Goal: Information Seeking & Learning: Learn about a topic

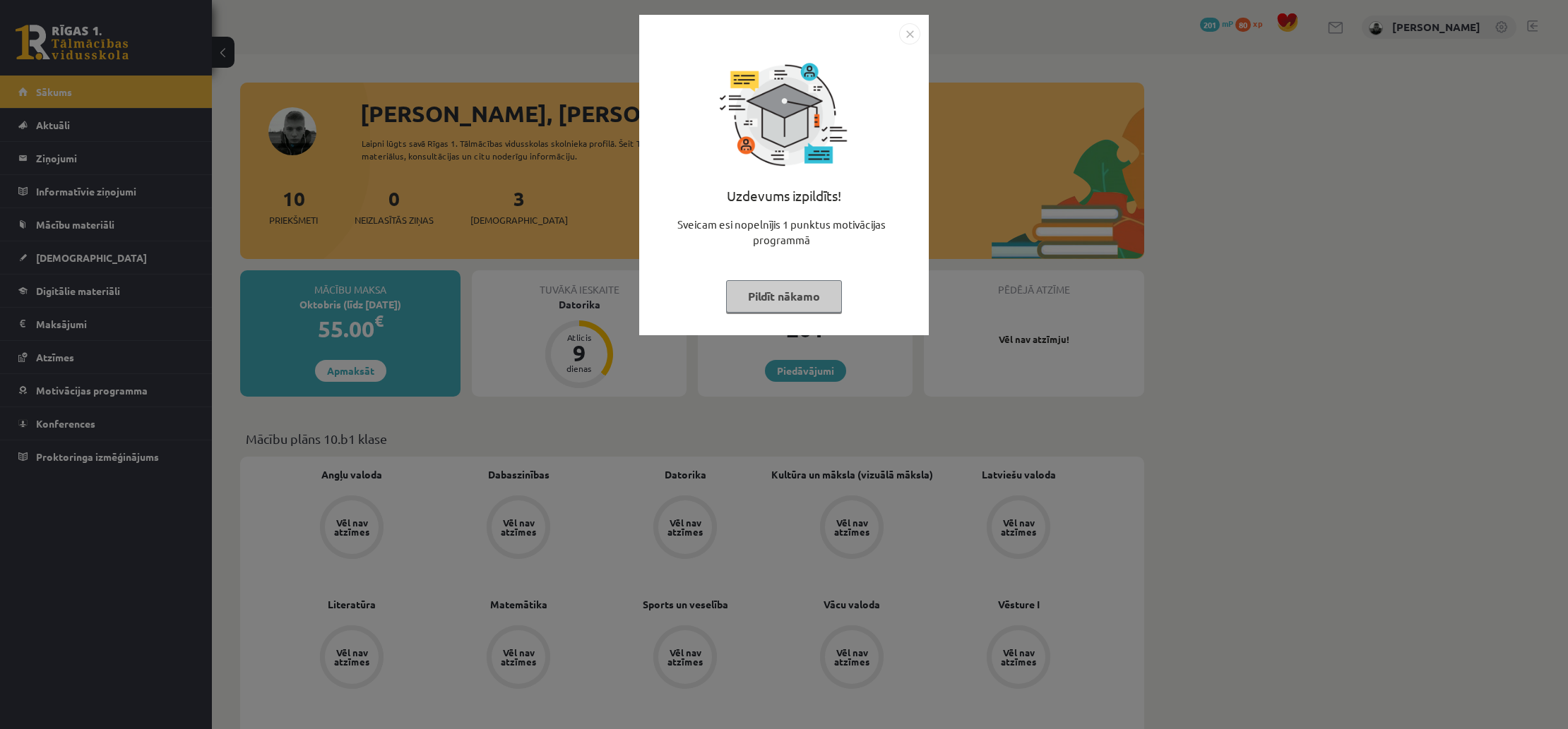
click at [770, 301] on button "Pildīt nākamo" at bounding box center [784, 296] width 116 height 33
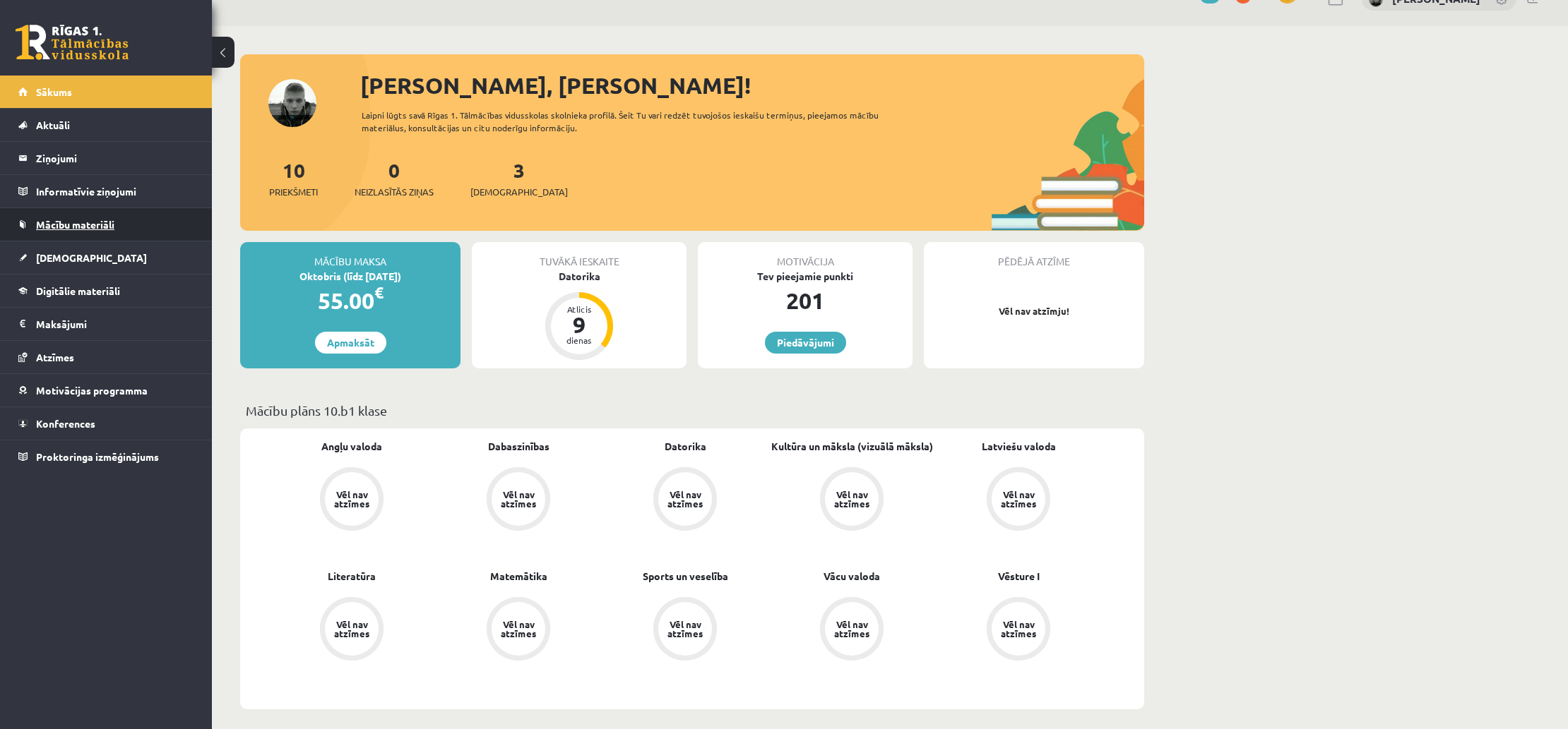
scroll to position [29, 0]
click at [103, 268] on link "[DEMOGRAPHIC_DATA]" at bounding box center [106, 257] width 176 height 33
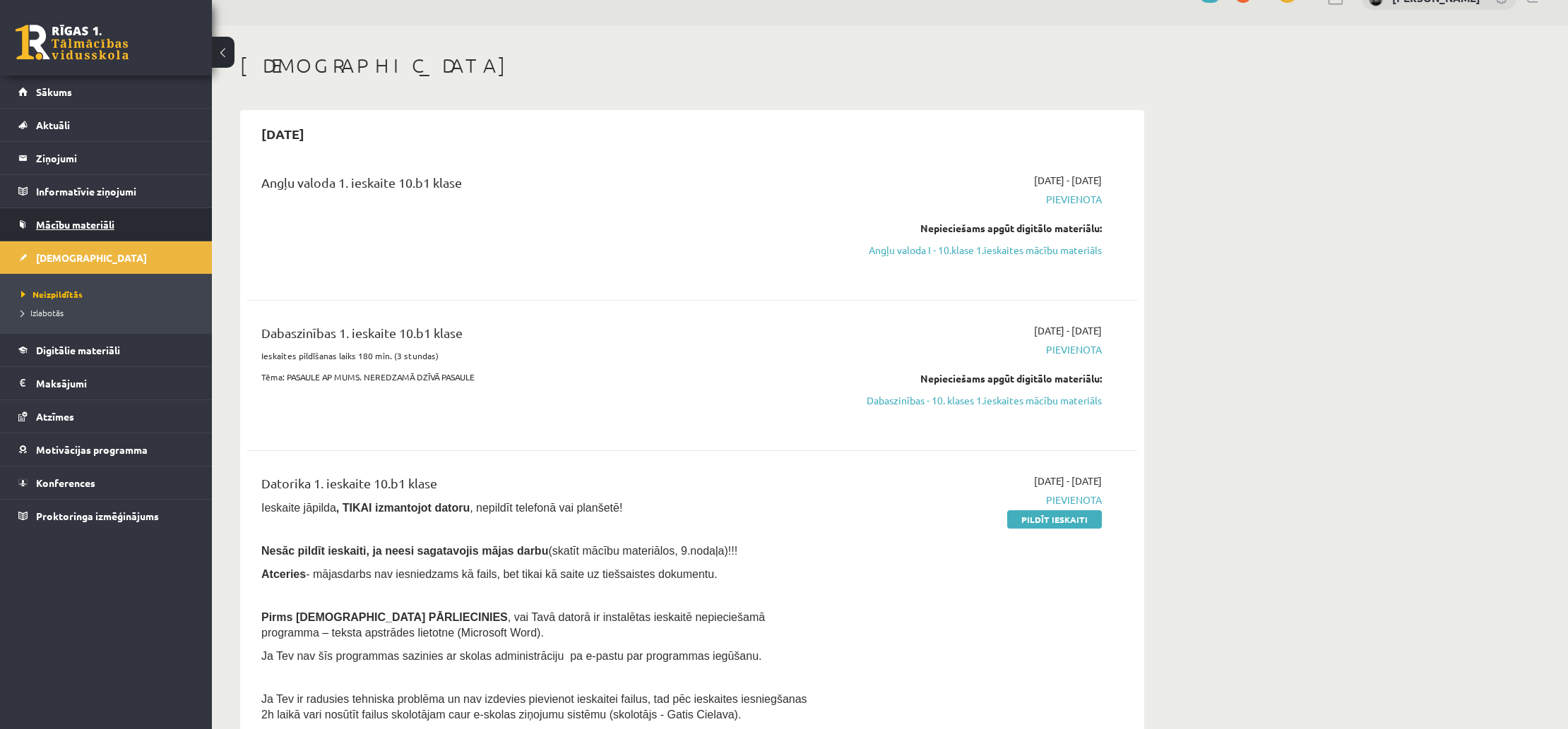
click at [117, 227] on link "Mācību materiāli" at bounding box center [106, 225] width 176 height 33
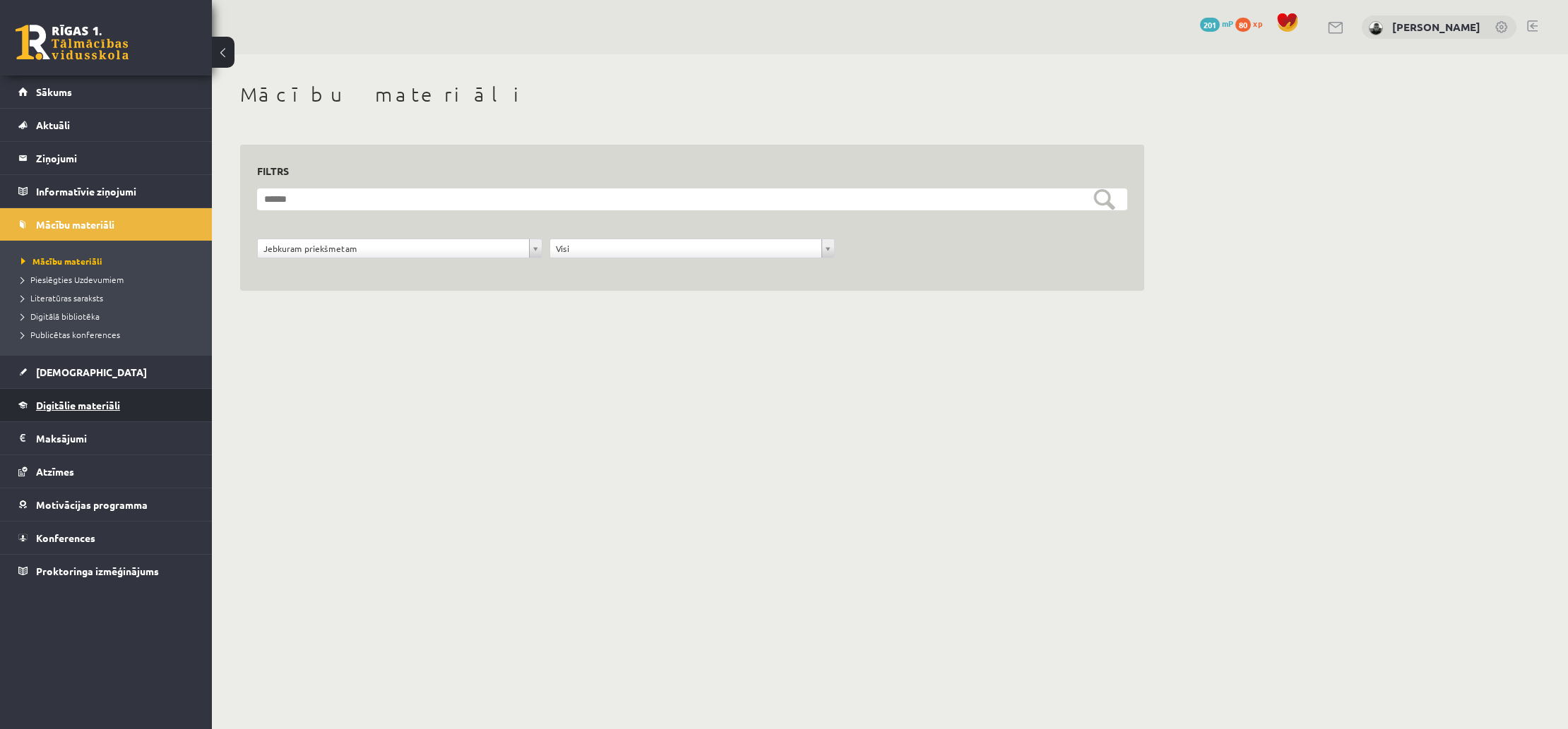
click at [91, 406] on span "Digitālie materiāli" at bounding box center [78, 405] width 84 height 12
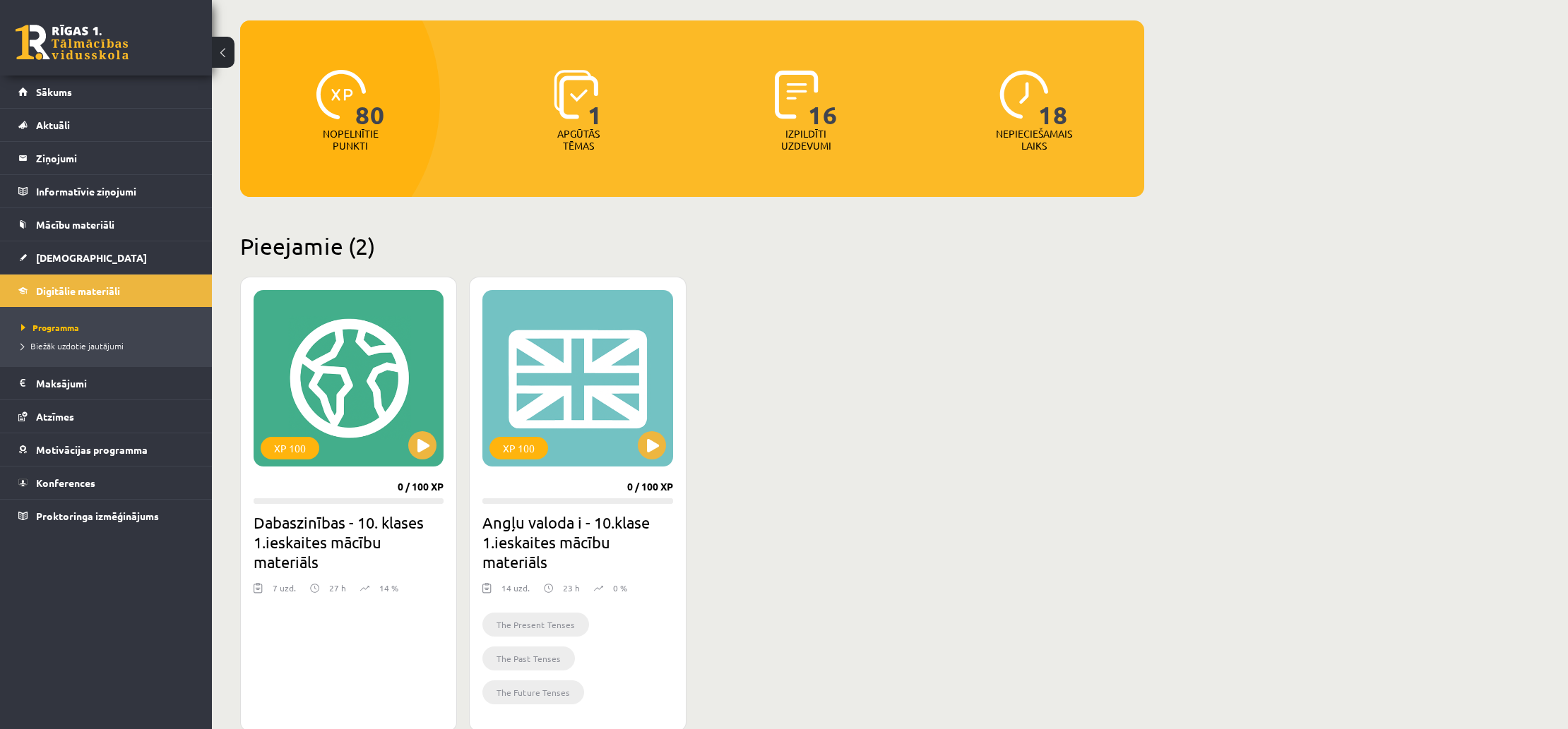
scroll to position [124, 0]
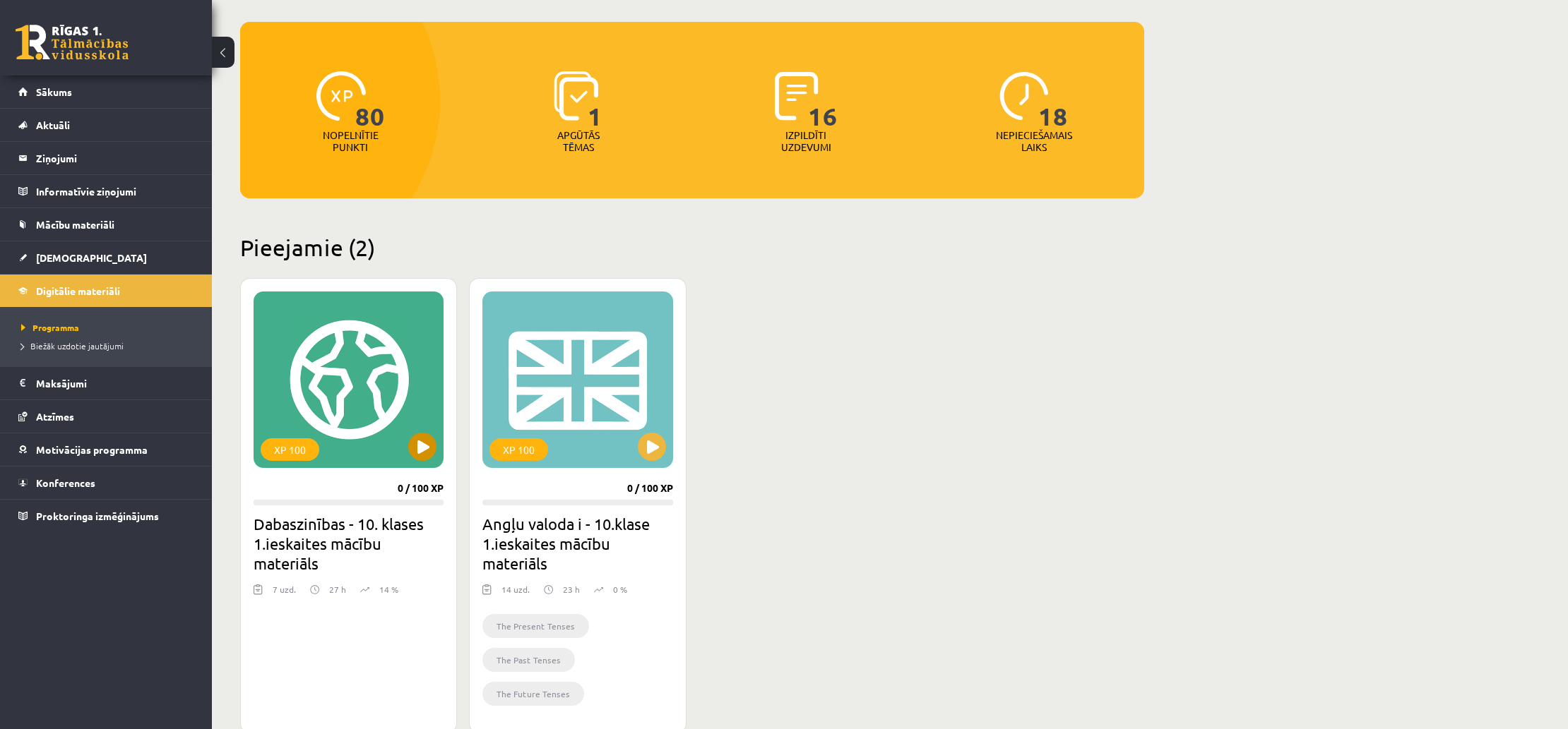
click at [429, 458] on button at bounding box center [422, 447] width 28 height 28
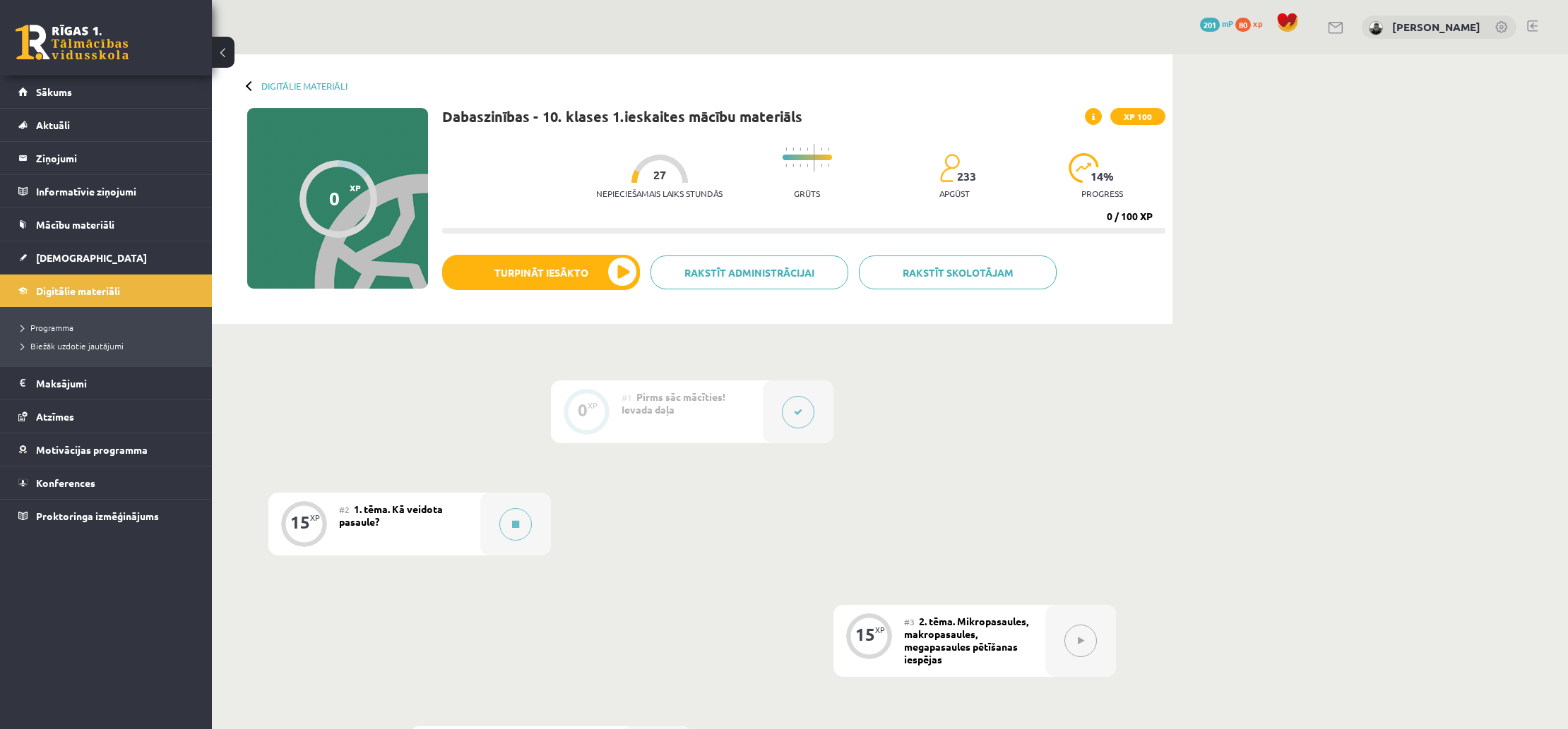
click at [455, 528] on div "#2 1. tēma. Kā veidota pasaule?" at bounding box center [410, 523] width 141 height 63
click at [552, 285] on button "Turpināt iesākto" at bounding box center [541, 273] width 198 height 36
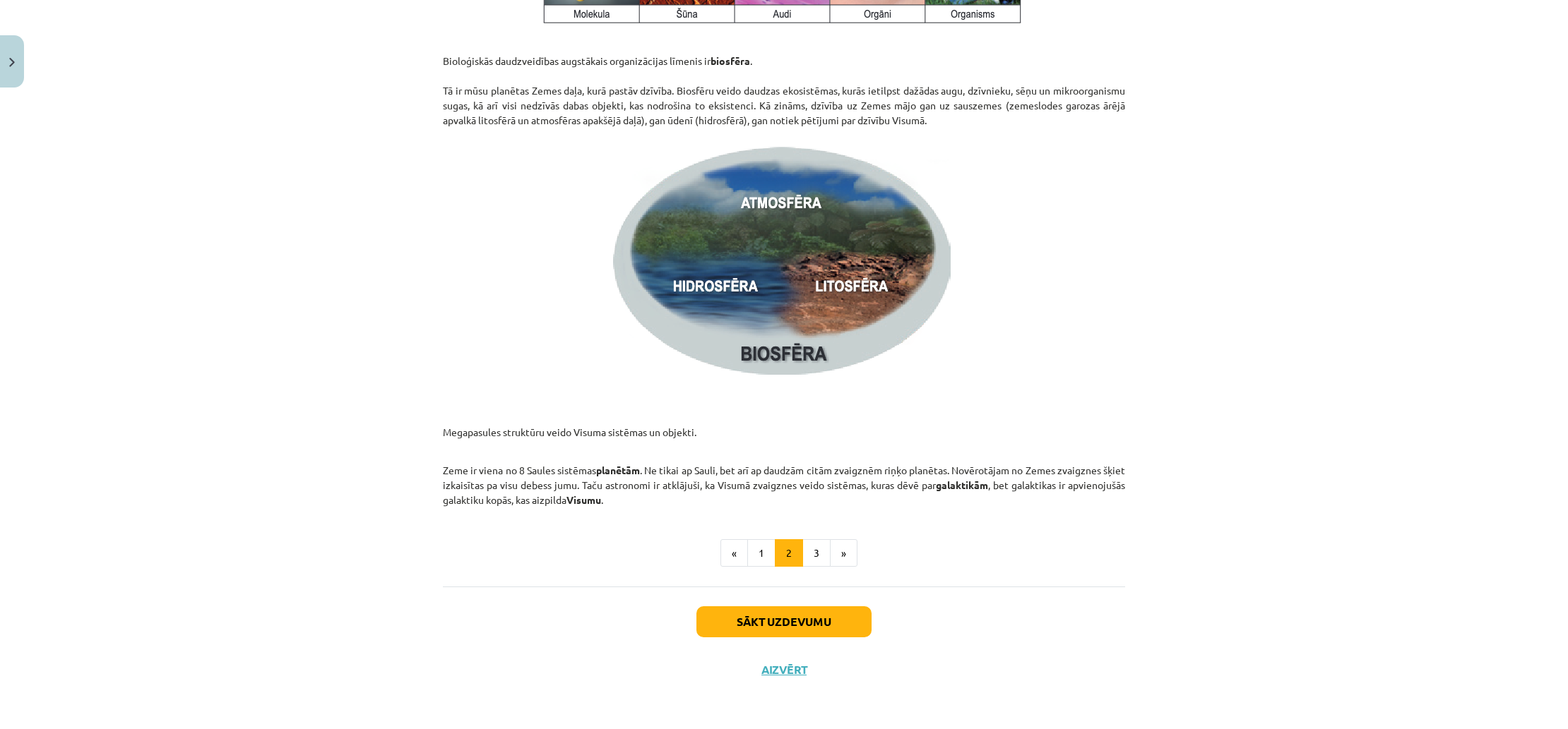
scroll to position [1932, 0]
click at [815, 558] on button "3" at bounding box center [816, 553] width 28 height 28
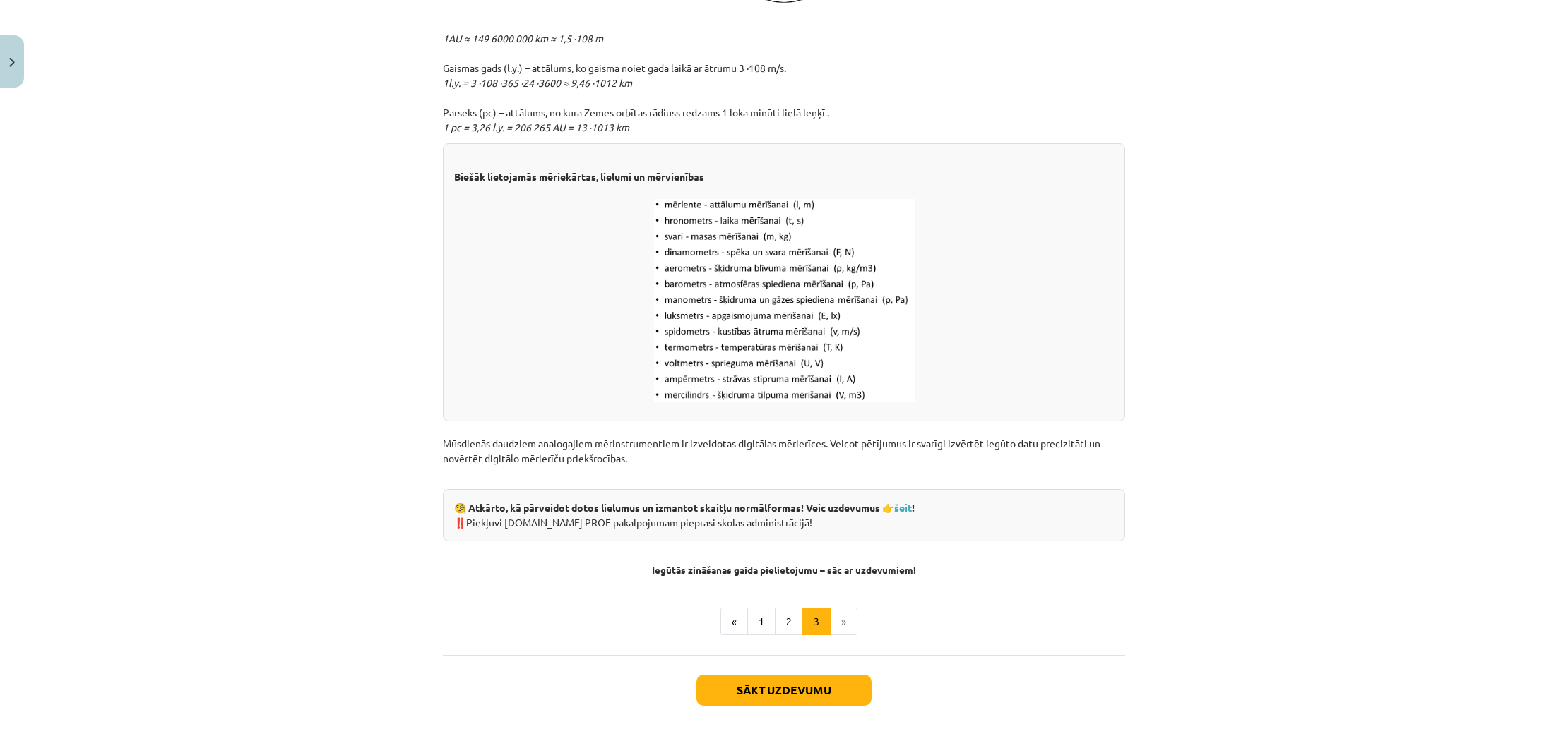
scroll to position [1583, 0]
click at [850, 619] on li "»" at bounding box center [843, 620] width 27 height 28
click at [801, 695] on button "Sākt uzdevumu" at bounding box center [784, 689] width 175 height 31
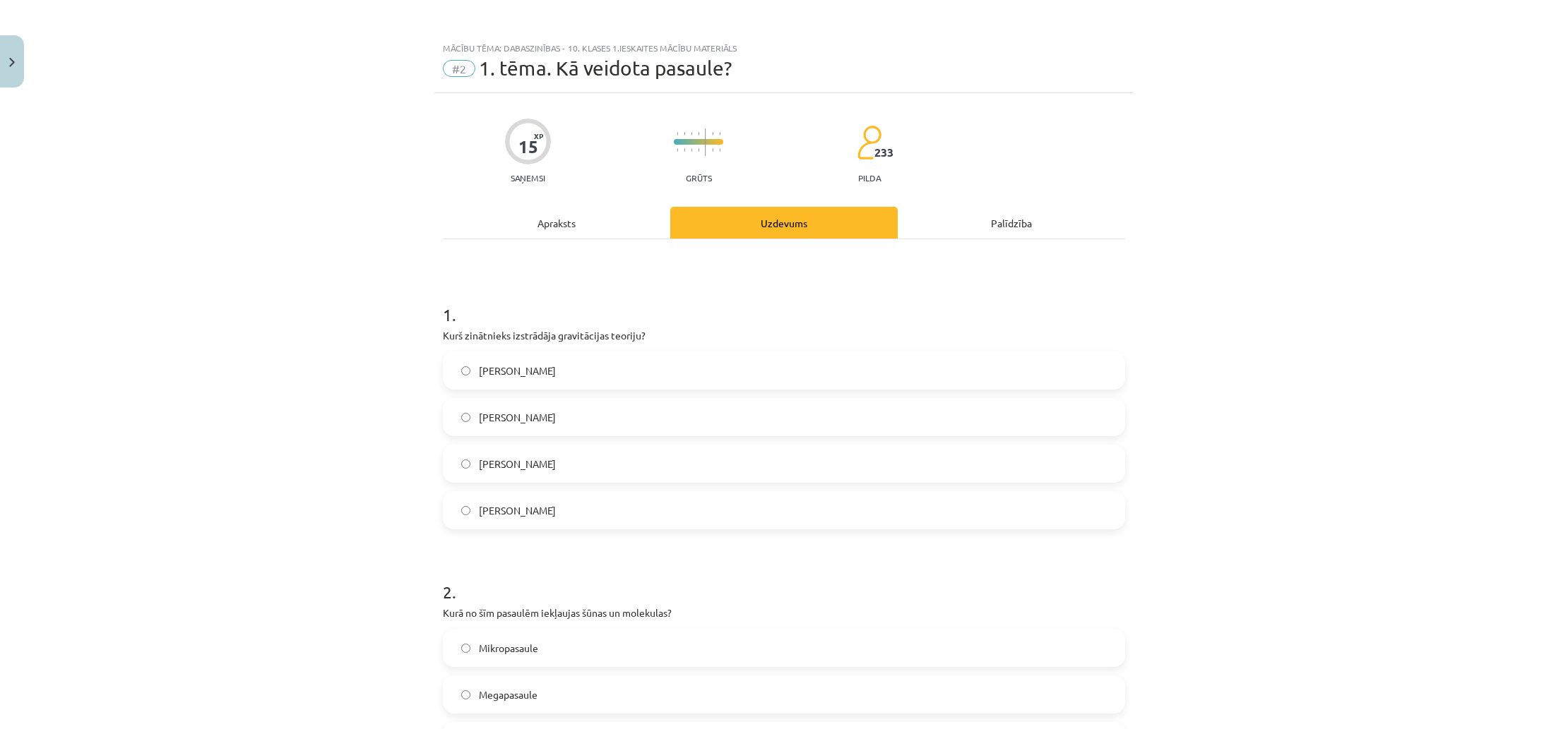
scroll to position [78, 0]
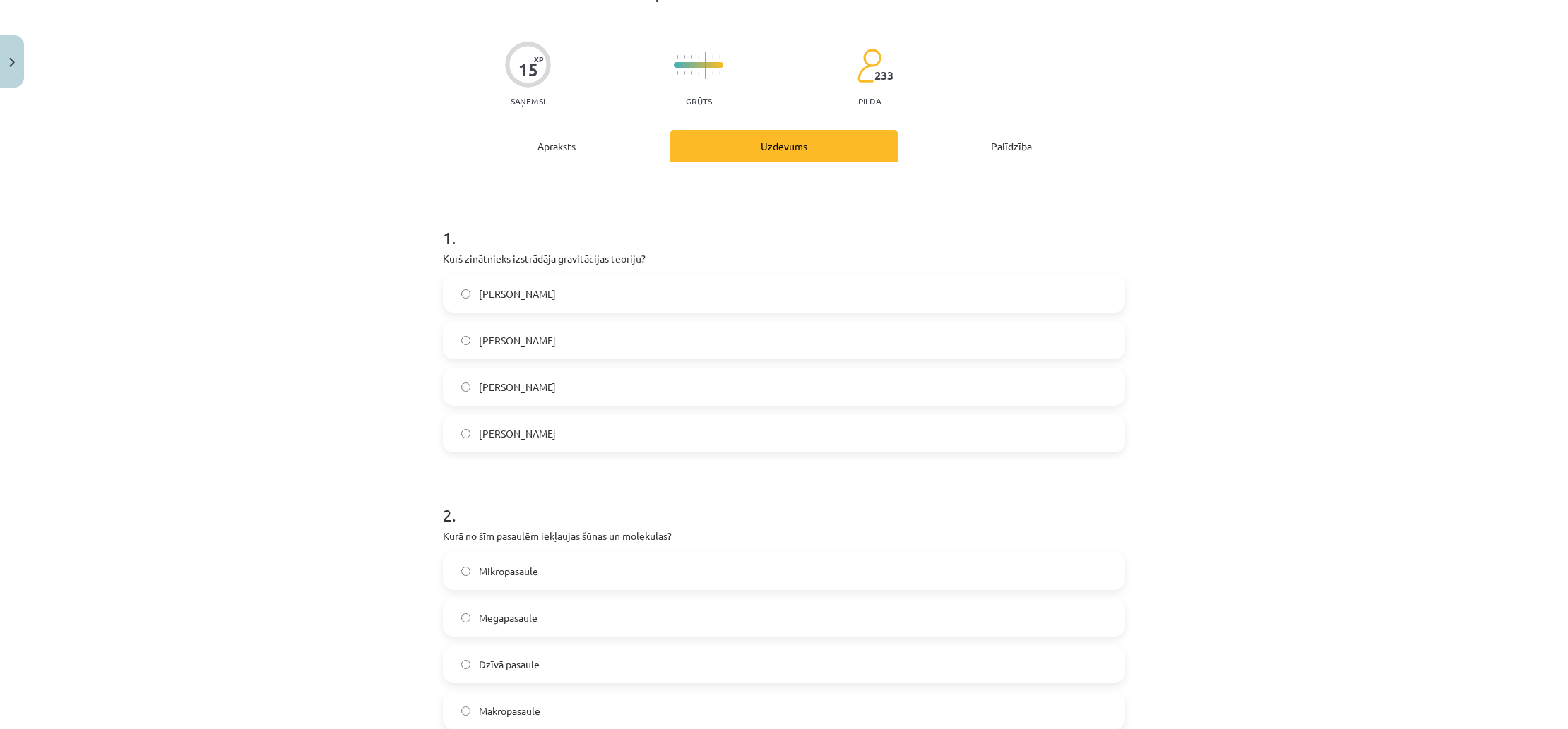
click at [524, 429] on span "Īzaks Ņūtons" at bounding box center [517, 434] width 77 height 15
click at [564, 154] on div "Apraksts" at bounding box center [556, 145] width 227 height 32
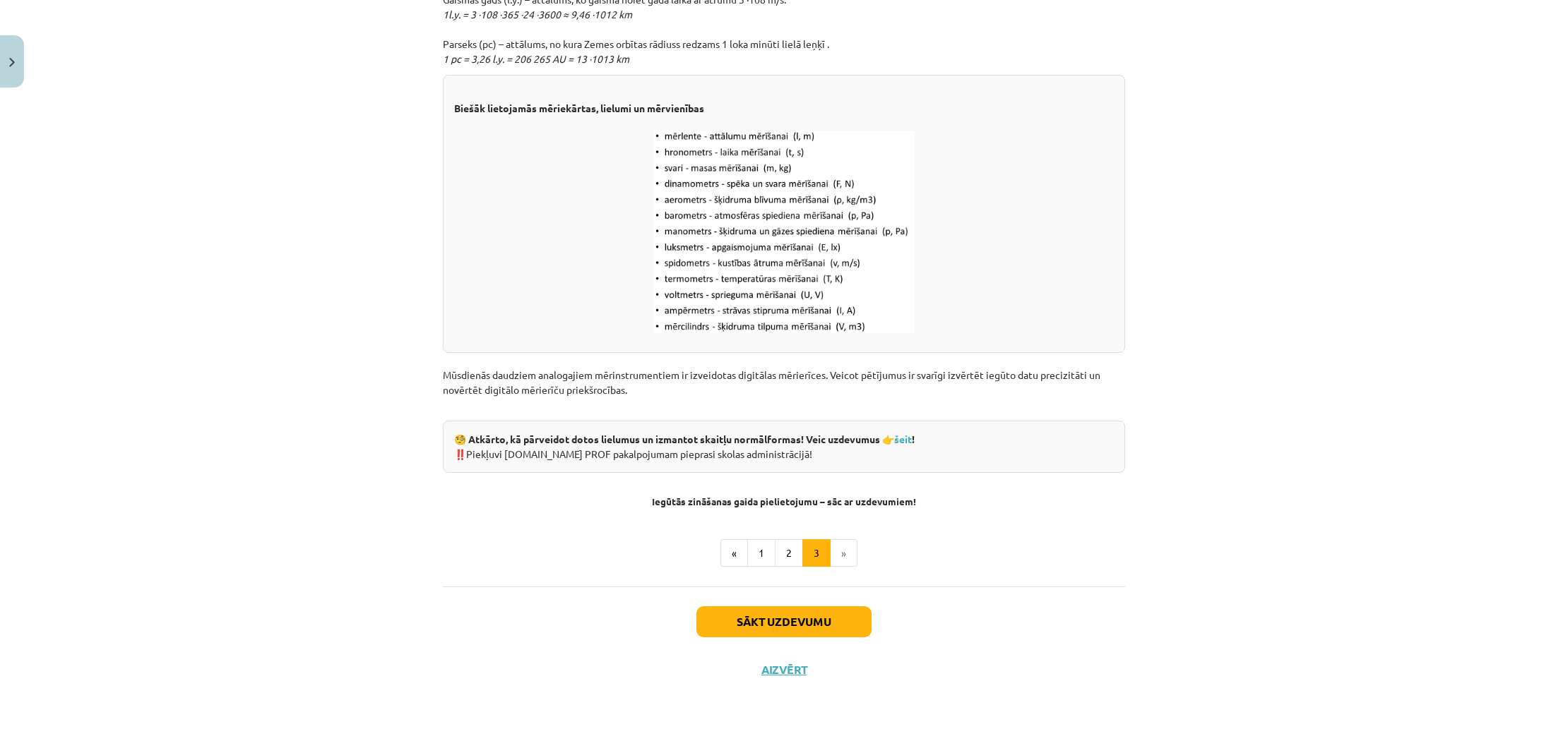
scroll to position [1652, 0]
click at [762, 554] on button "1" at bounding box center [761, 553] width 28 height 28
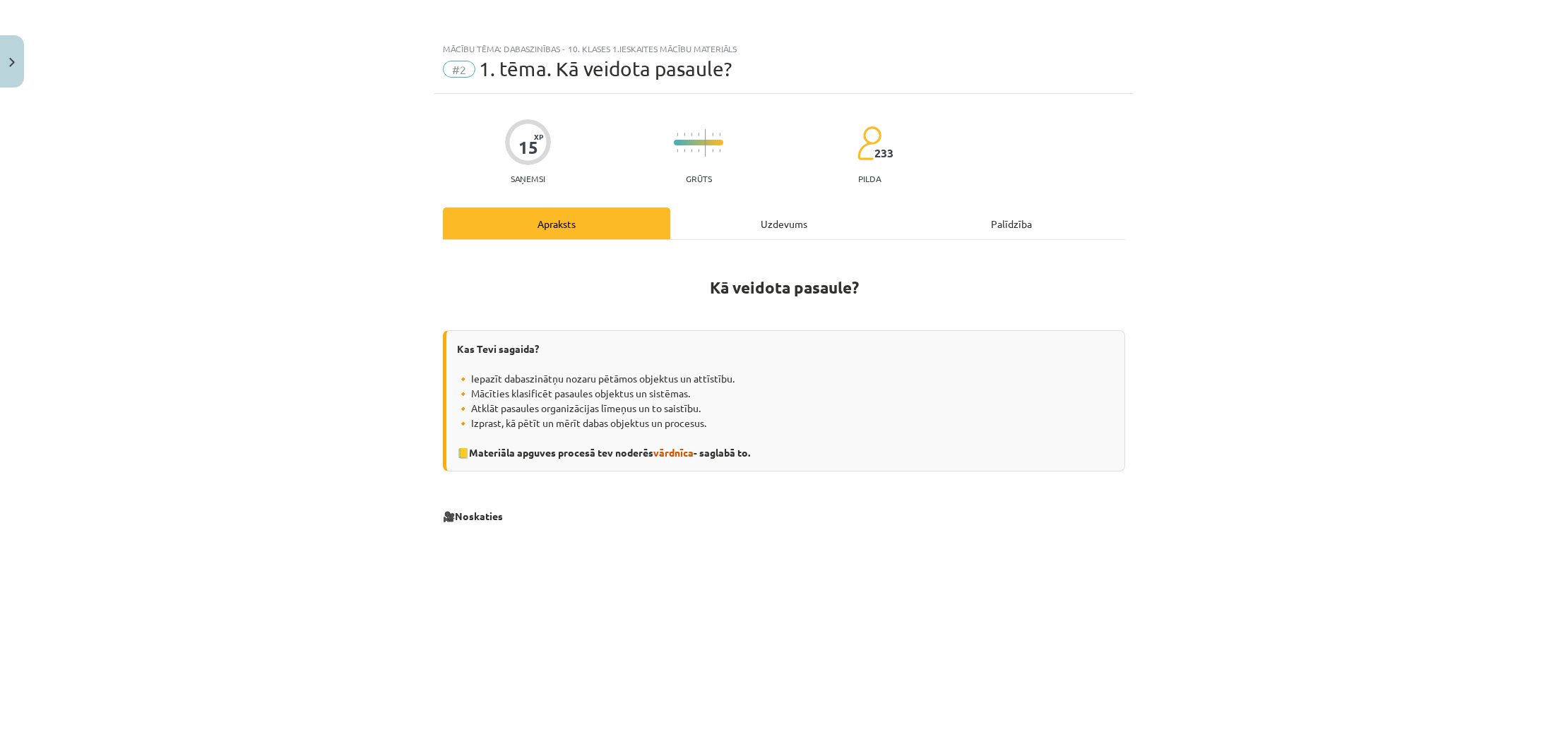
scroll to position [0, 0]
click at [760, 217] on div "Uzdevums" at bounding box center [784, 223] width 227 height 32
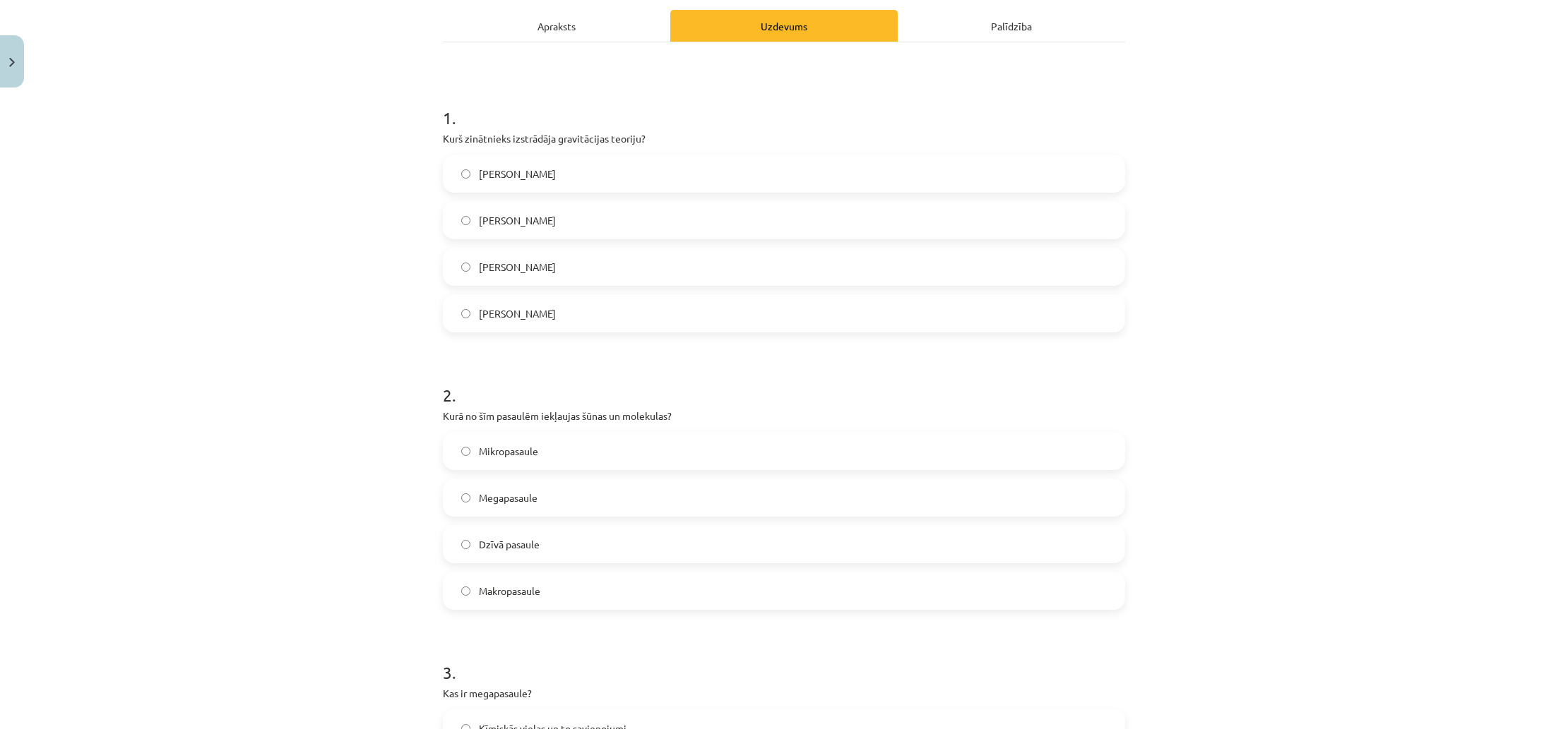
scroll to position [199, 0]
click at [535, 452] on span "Mikropasaule" at bounding box center [508, 450] width 59 height 15
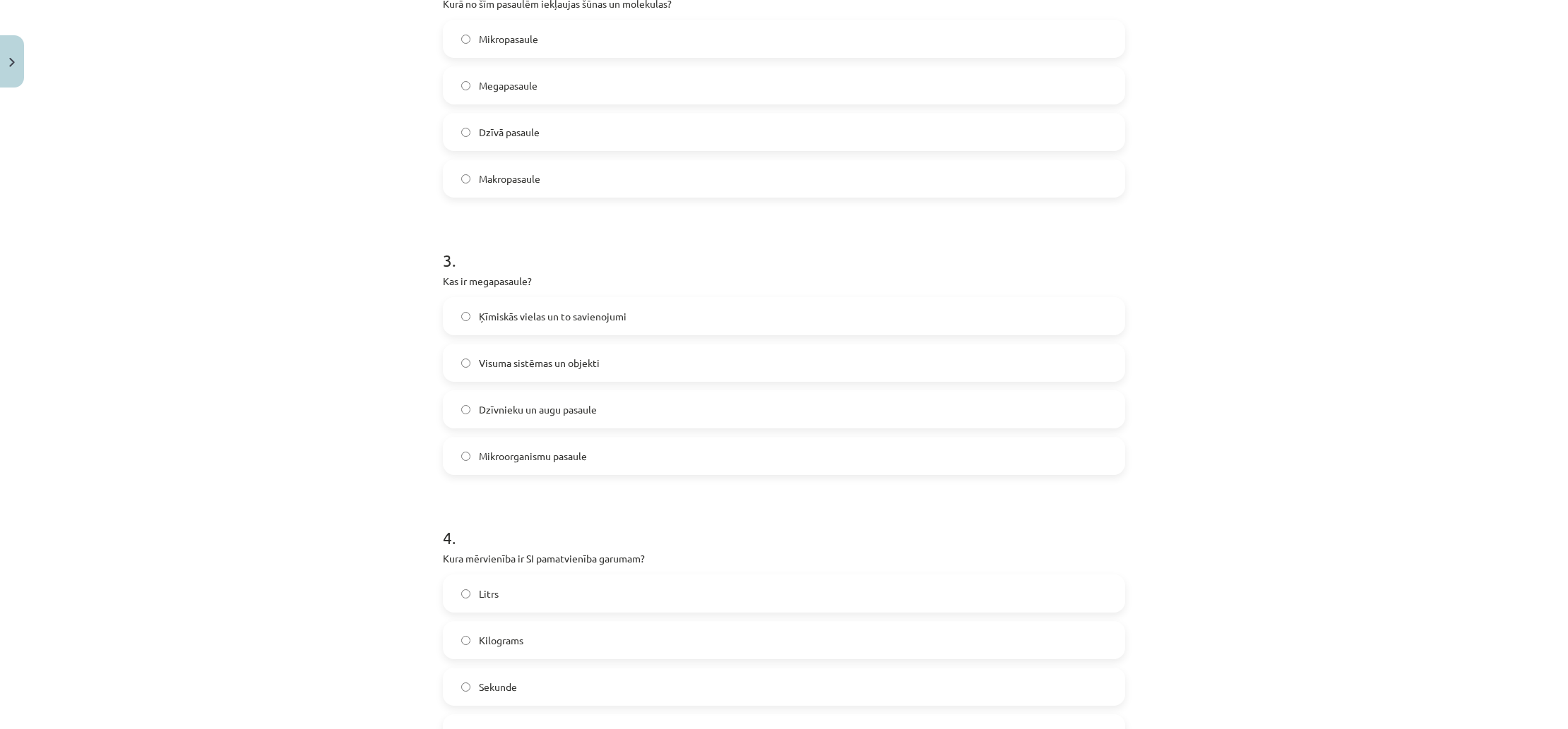
scroll to position [611, 0]
click at [642, 368] on label "Visuma sistēmas un objekti" at bounding box center [784, 361] width 680 height 36
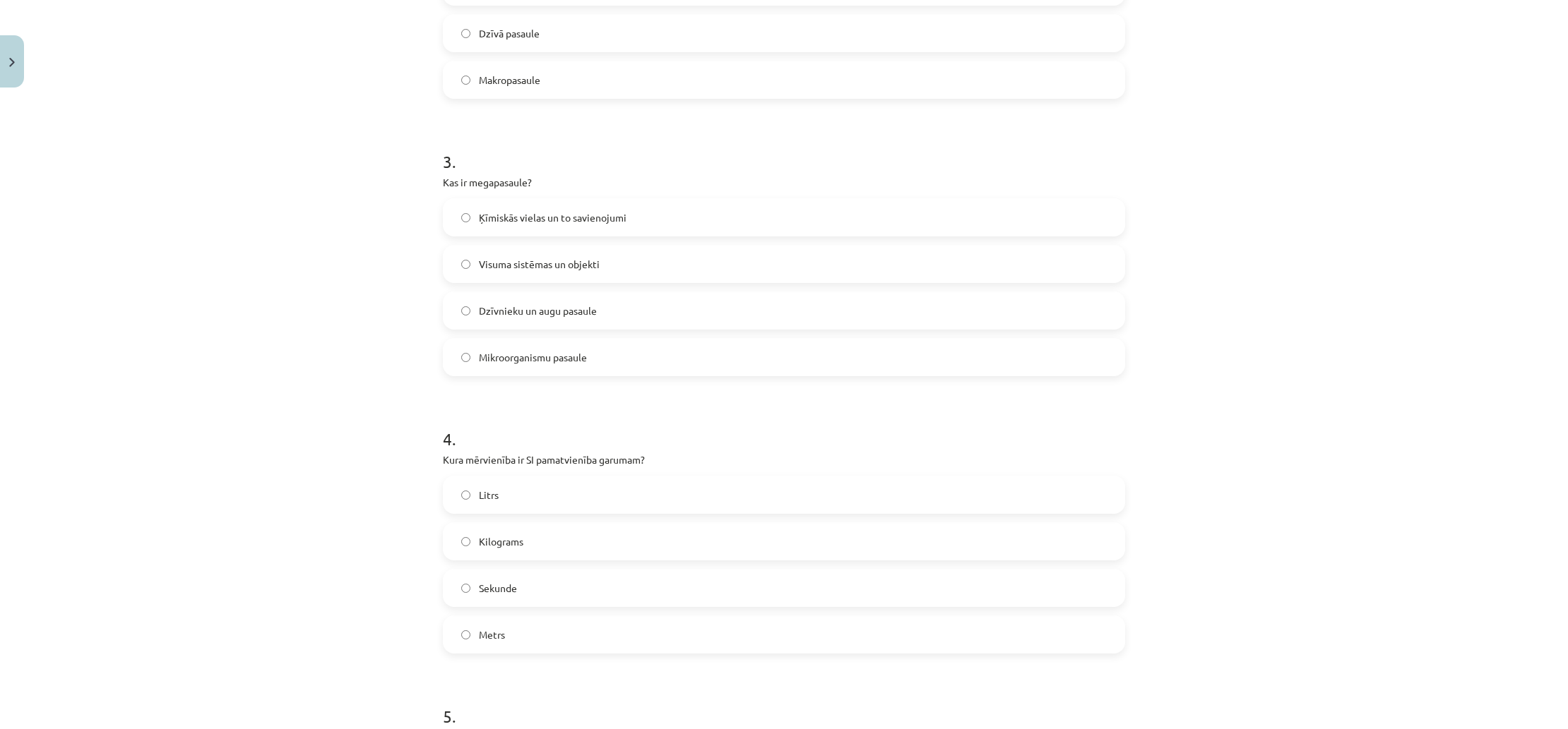
scroll to position [720, 0]
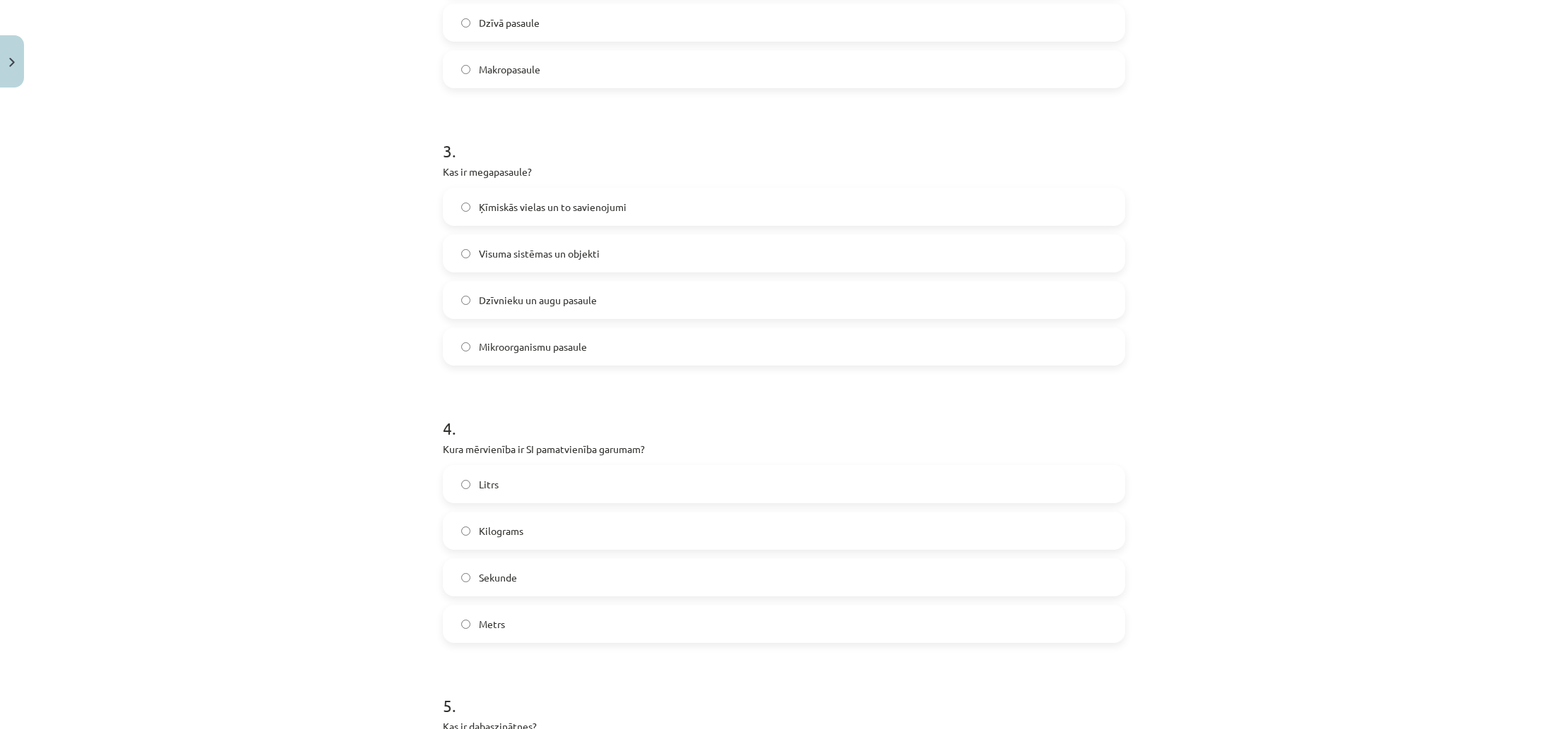
click at [530, 616] on label "Metrs" at bounding box center [784, 624] width 680 height 36
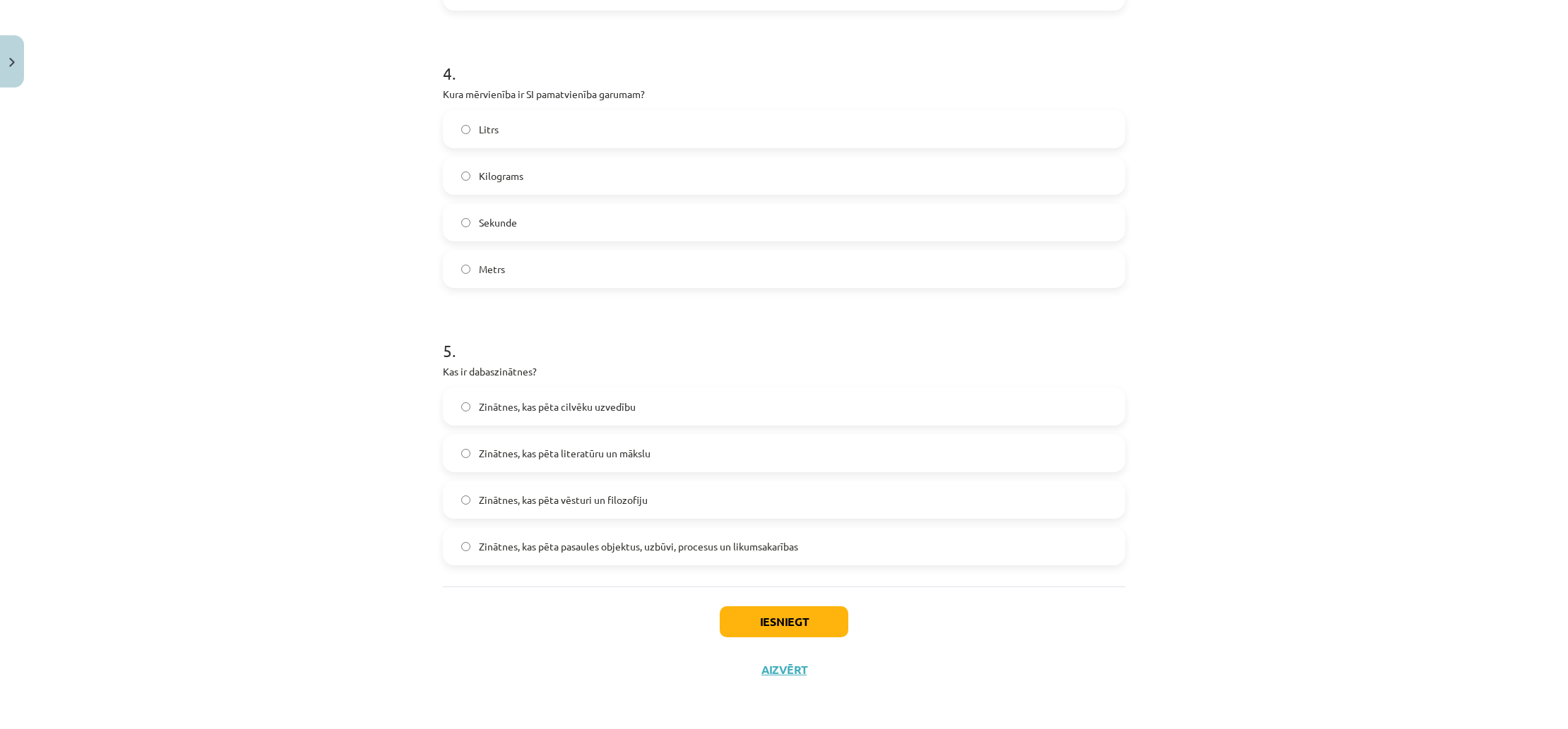
scroll to position [1076, 0]
click at [524, 540] on span "Zinātnes, kas pēta pasaules objektus, uzbūvi, procesus un likumsakarības" at bounding box center [638, 546] width 319 height 15
click at [736, 620] on button "Iesniegt" at bounding box center [784, 622] width 129 height 31
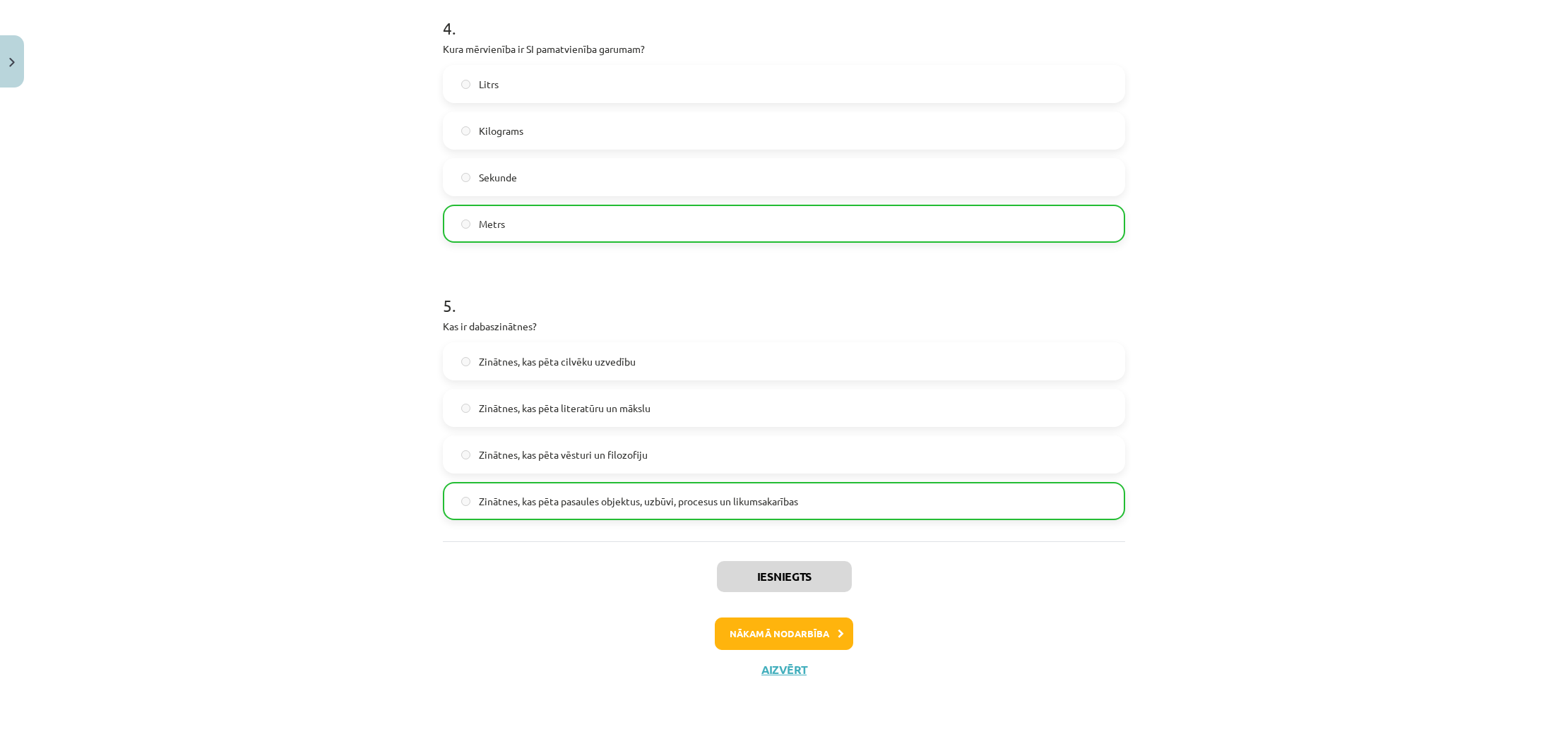
click at [748, 621] on button "Nākamā nodarbība" at bounding box center [784, 634] width 138 height 33
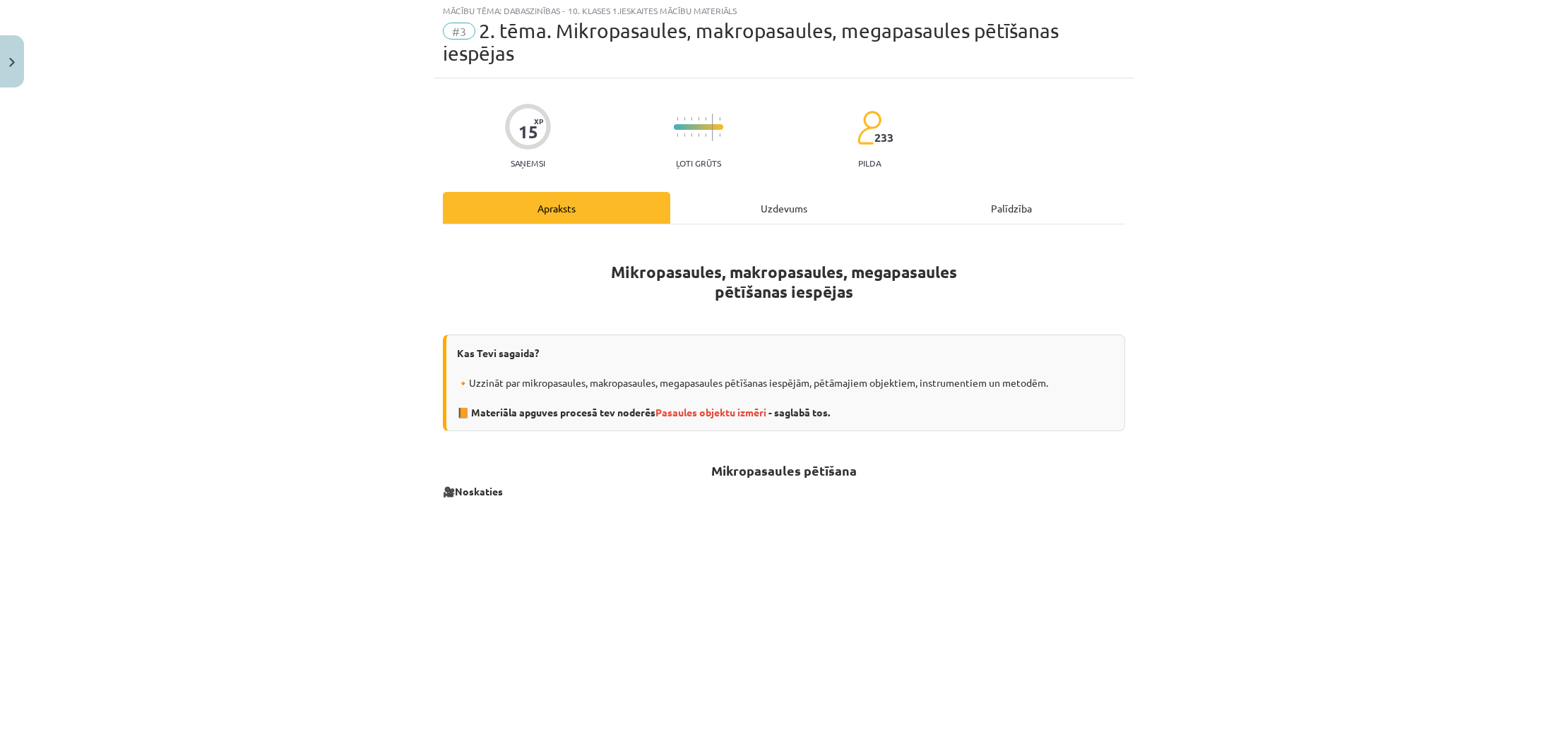
scroll to position [36, 0]
click at [736, 414] on span "Pasaules objektu izmēri" at bounding box center [711, 413] width 111 height 12
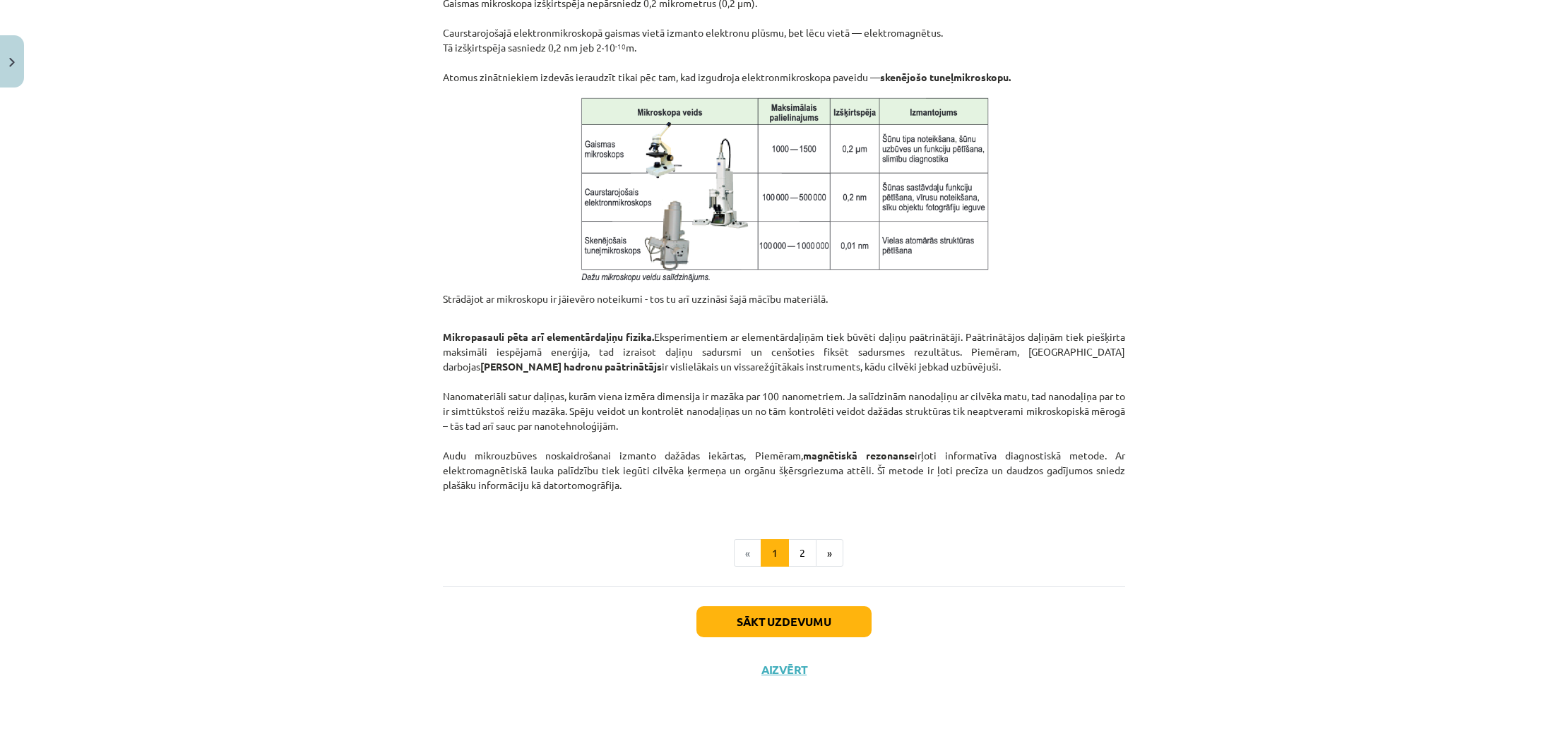
scroll to position [993, 0]
click at [808, 562] on button "2" at bounding box center [802, 556] width 28 height 28
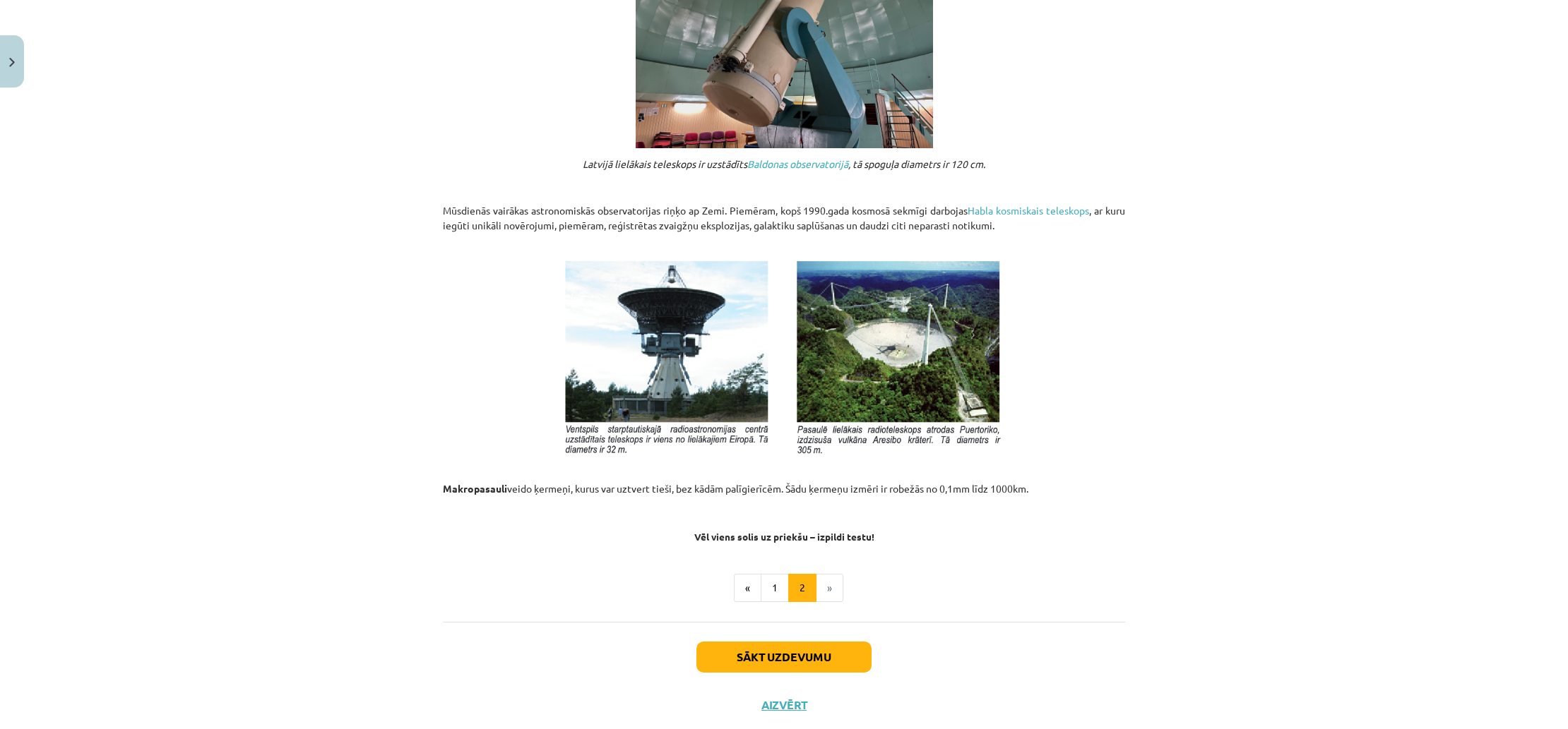
scroll to position [1316, 0]
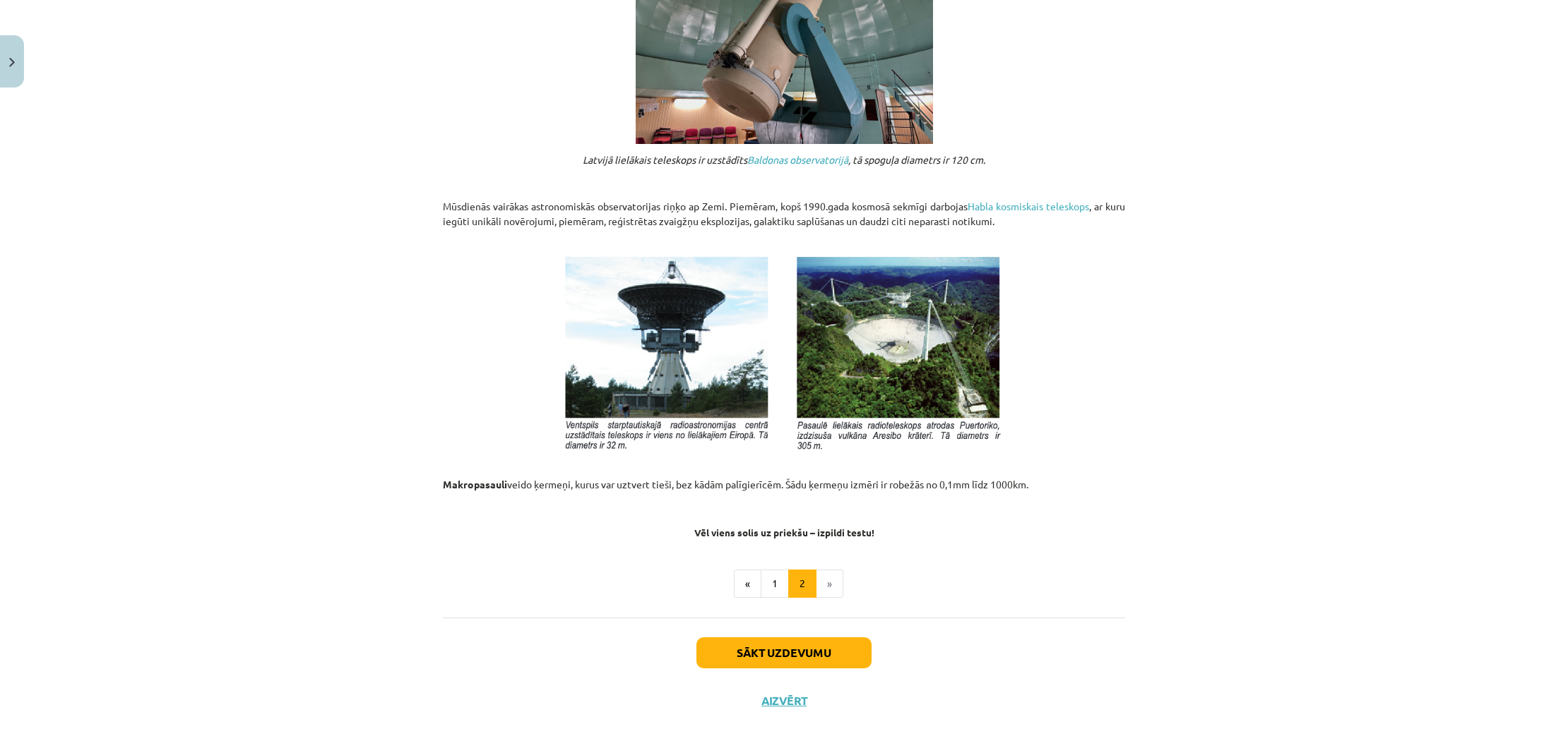
click at [834, 643] on button "Sākt uzdevumu" at bounding box center [784, 653] width 175 height 31
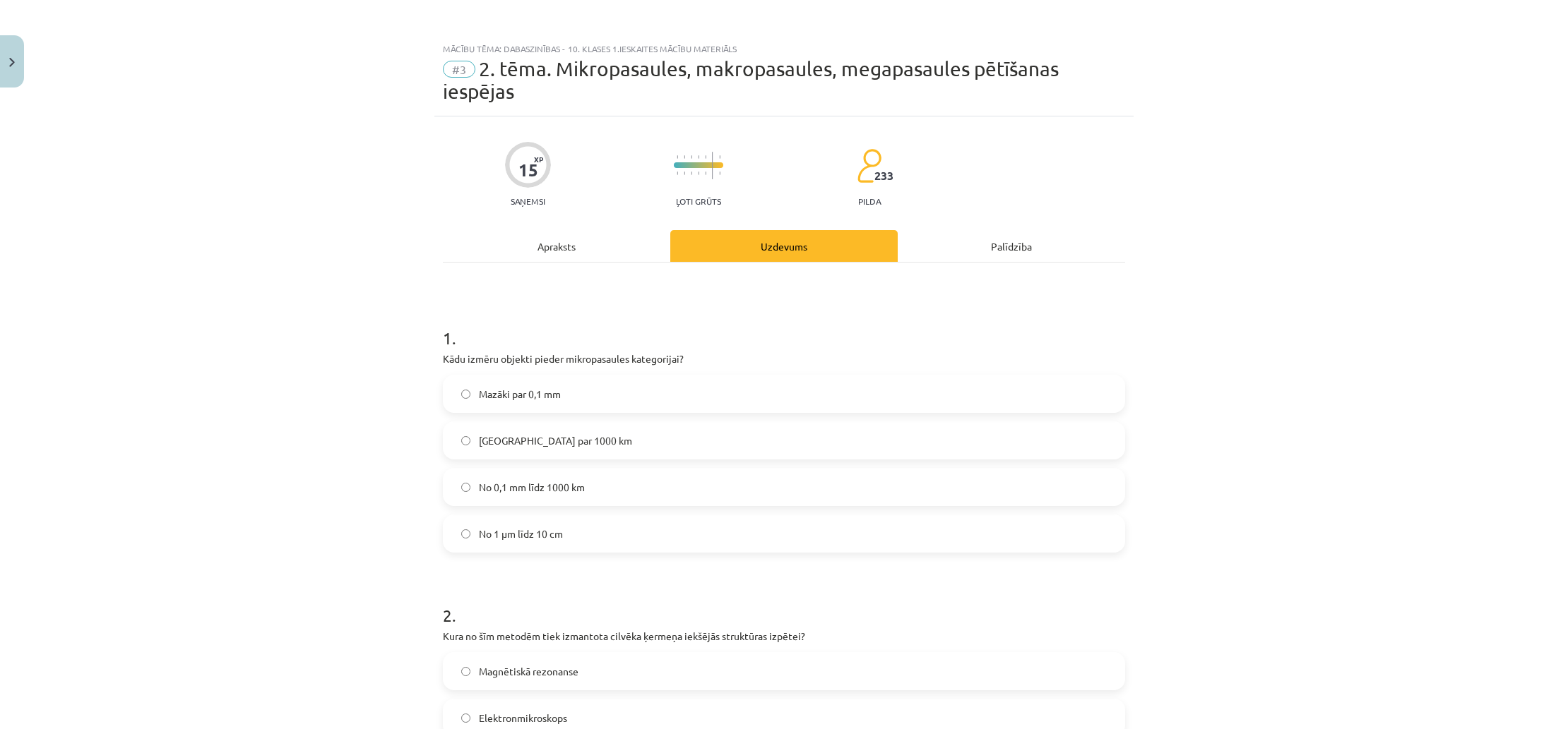
scroll to position [0, 0]
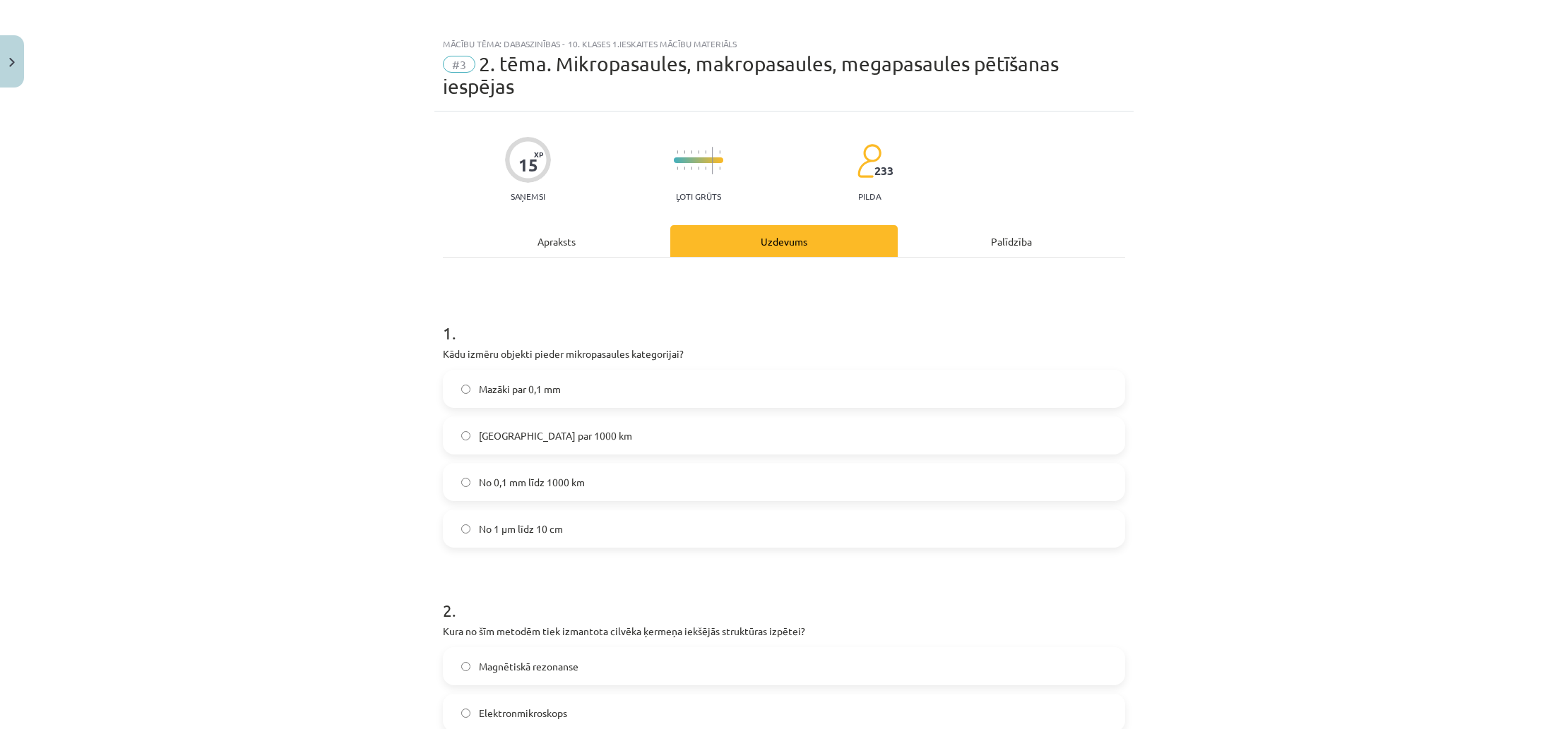
click at [626, 387] on label "Mazāki par 0,1 mm" at bounding box center [784, 389] width 680 height 36
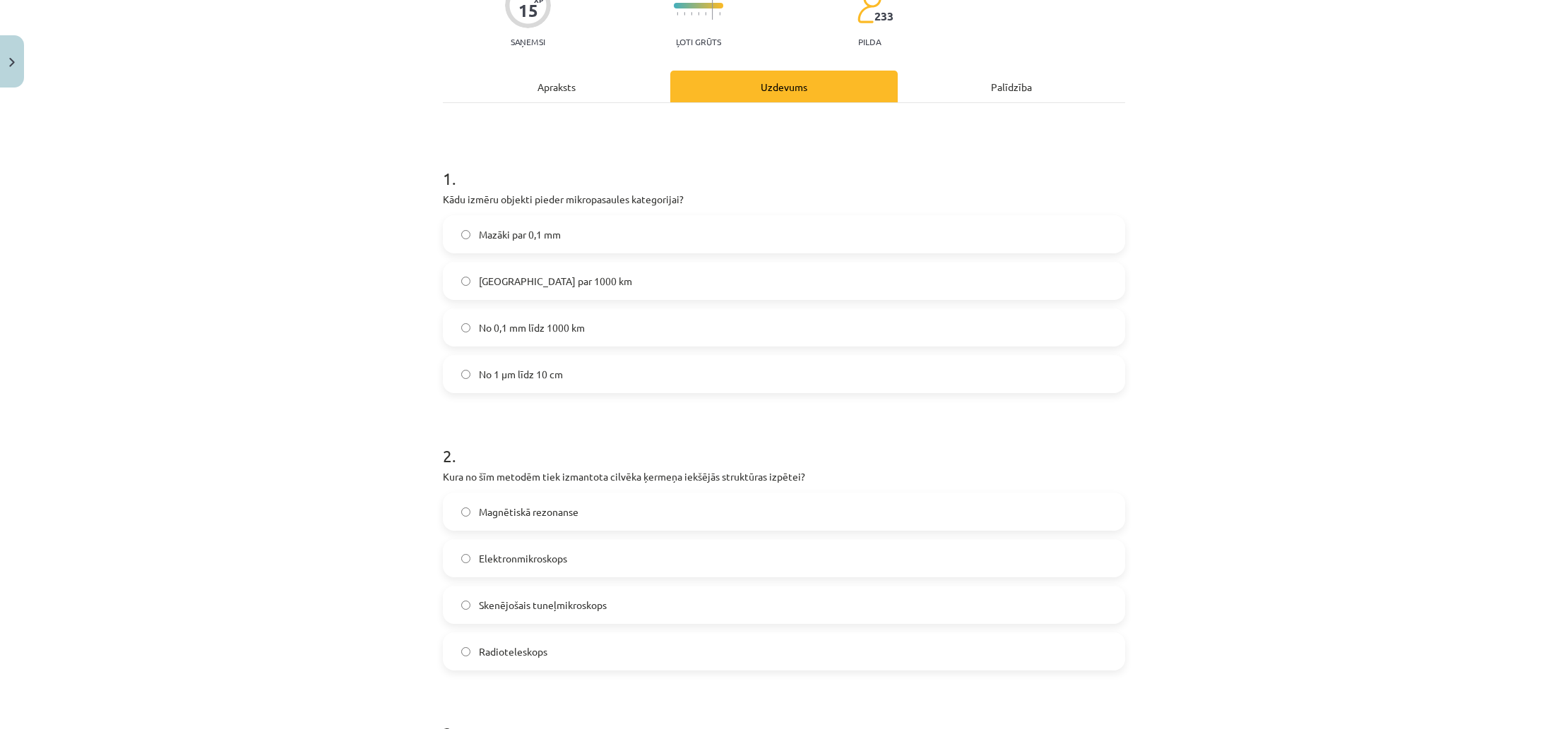
scroll to position [168, 0]
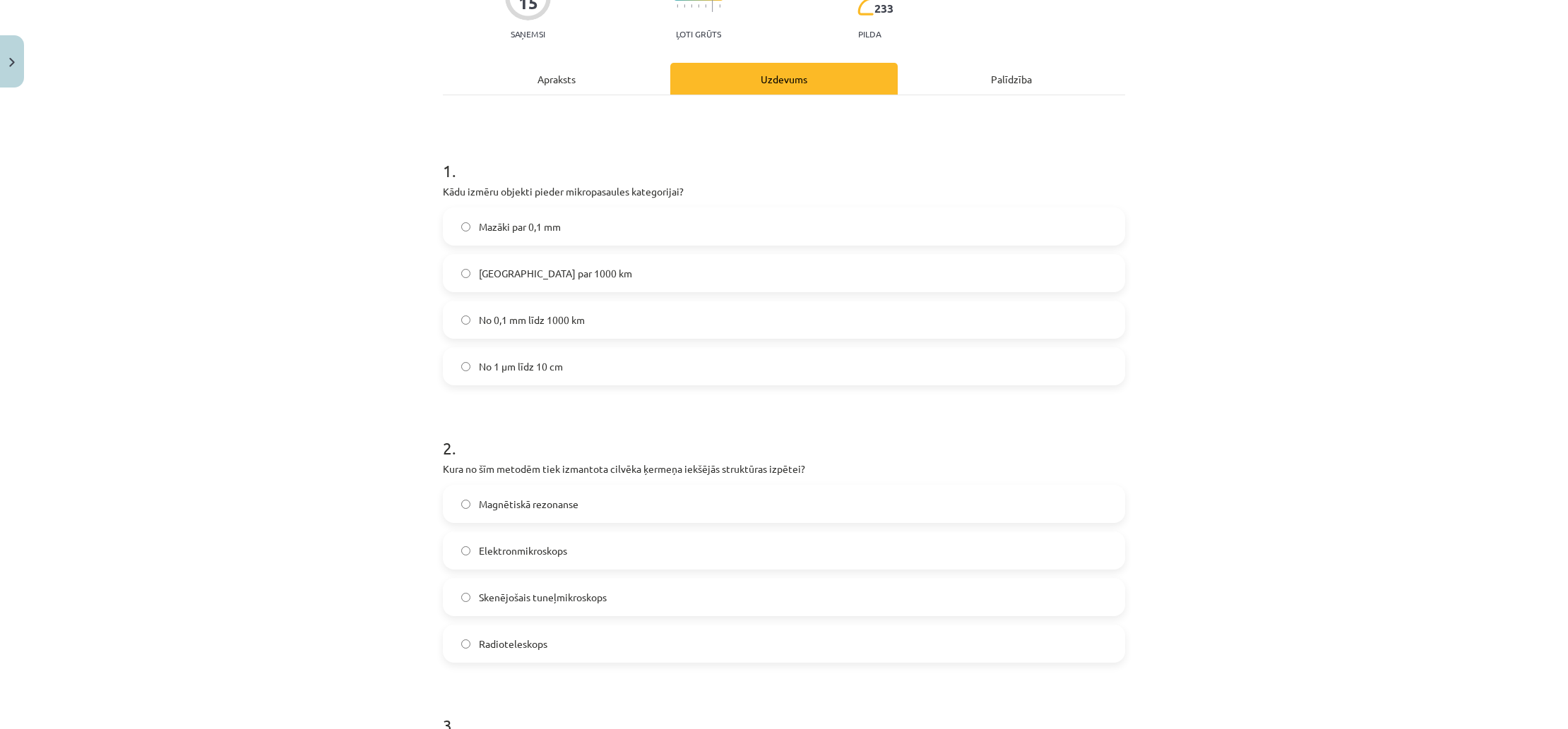
click at [587, 517] on label "Magnētiskā rezonanse" at bounding box center [784, 504] width 680 height 36
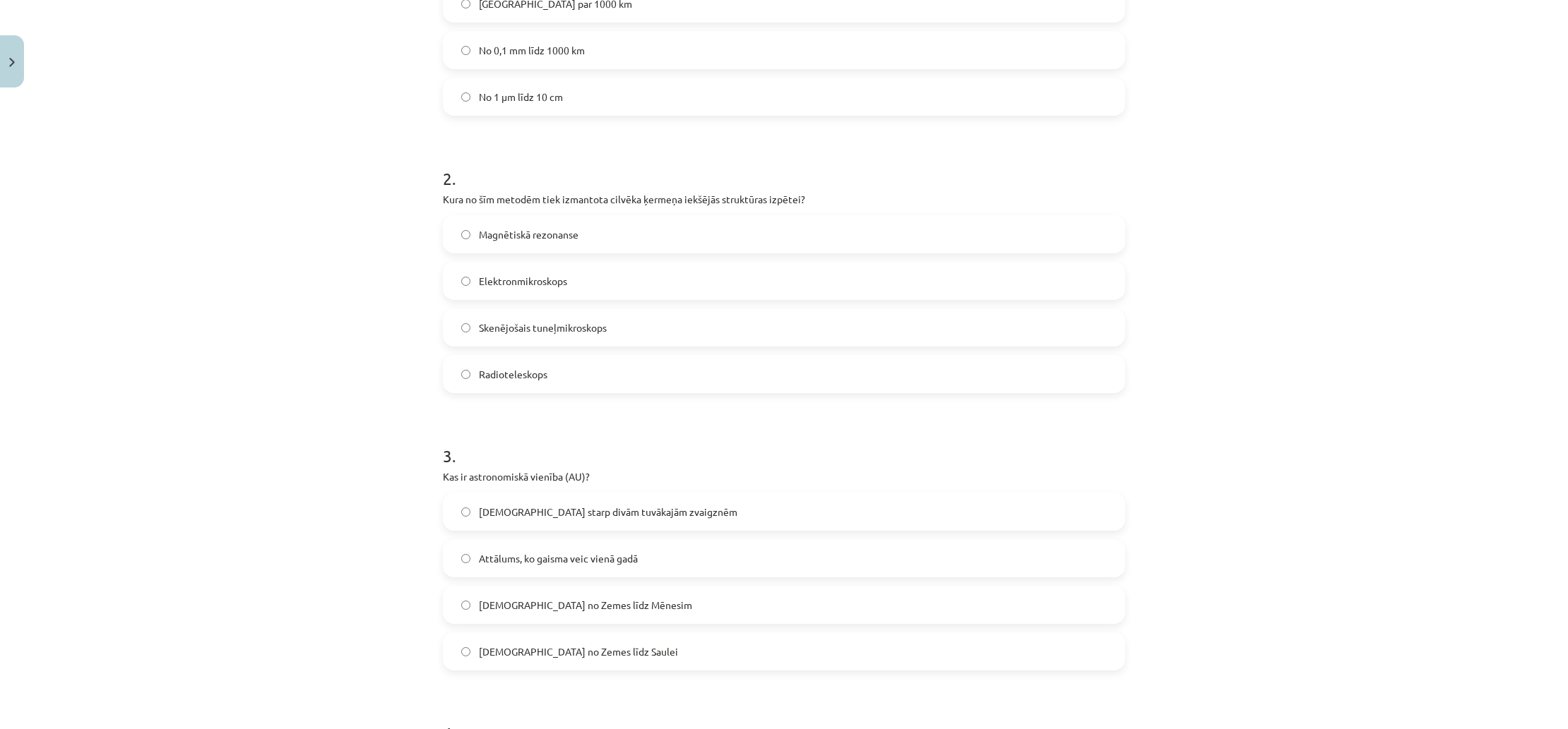
scroll to position [441, 0]
click at [587, 650] on span "Attālums no Zemes līdz Saulei" at bounding box center [578, 648] width 199 height 15
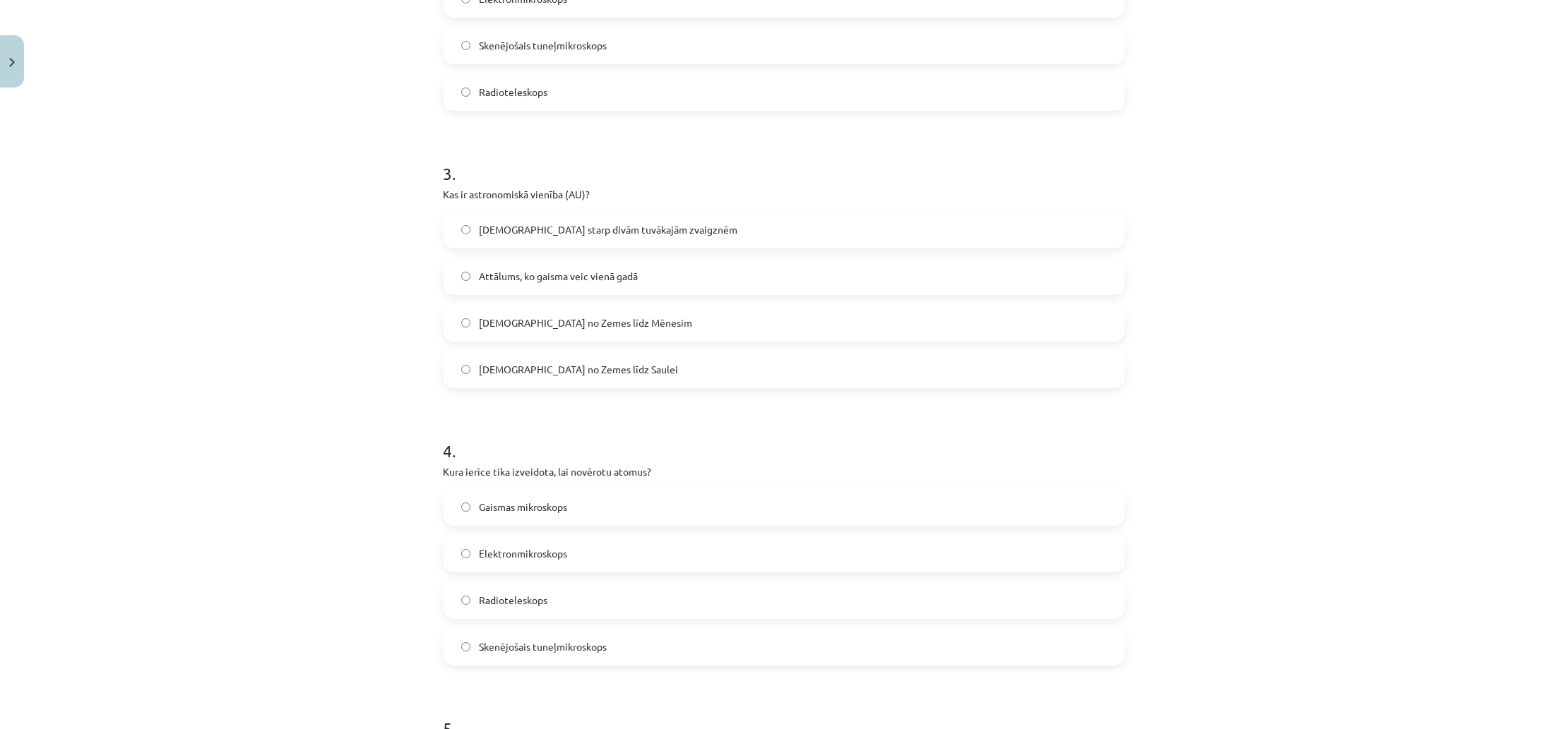
scroll to position [726, 0]
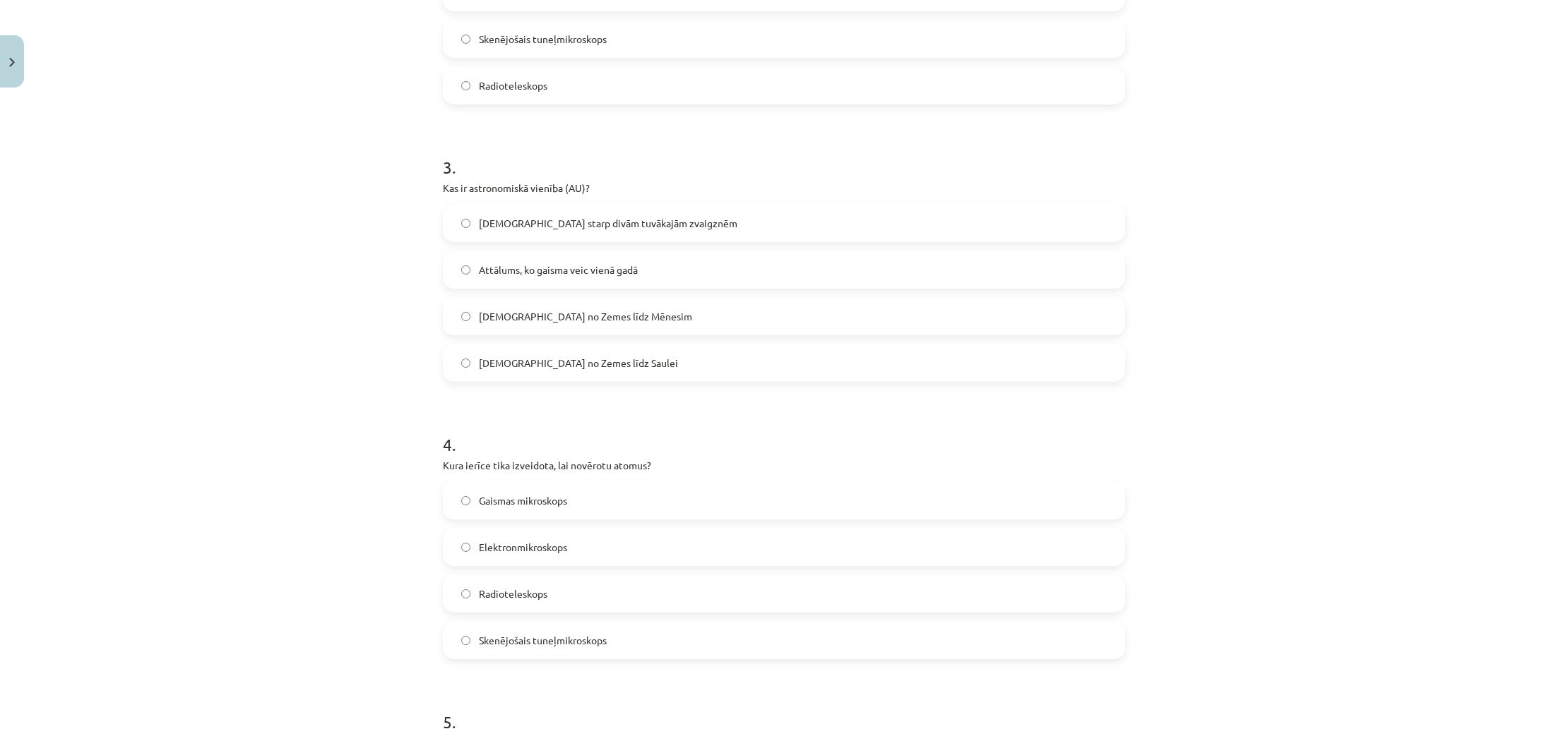
click at [634, 633] on label "Skenējošais tuneļmikroskops" at bounding box center [784, 641] width 680 height 36
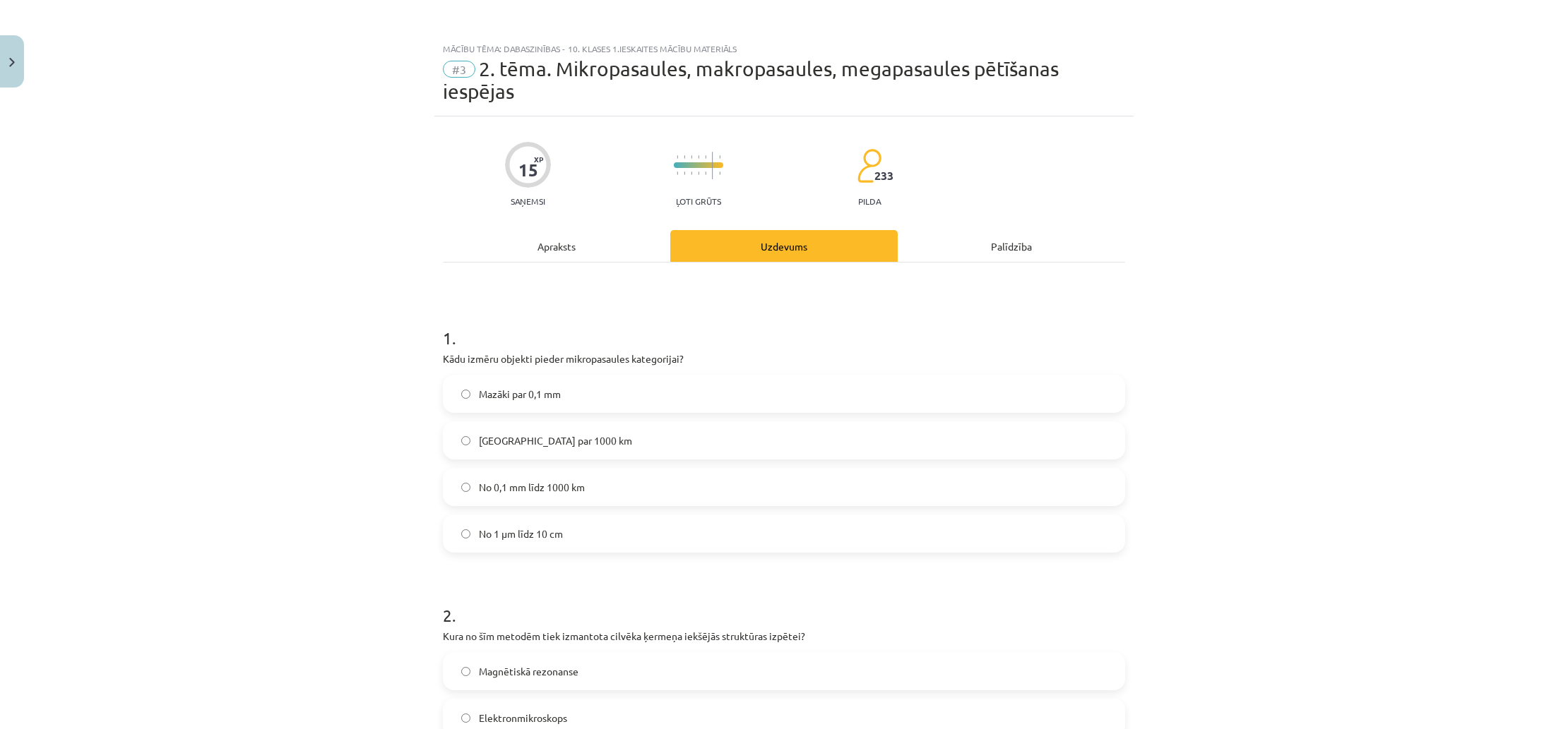
scroll to position [0, 0]
click at [580, 254] on div "Apraksts" at bounding box center [556, 246] width 227 height 32
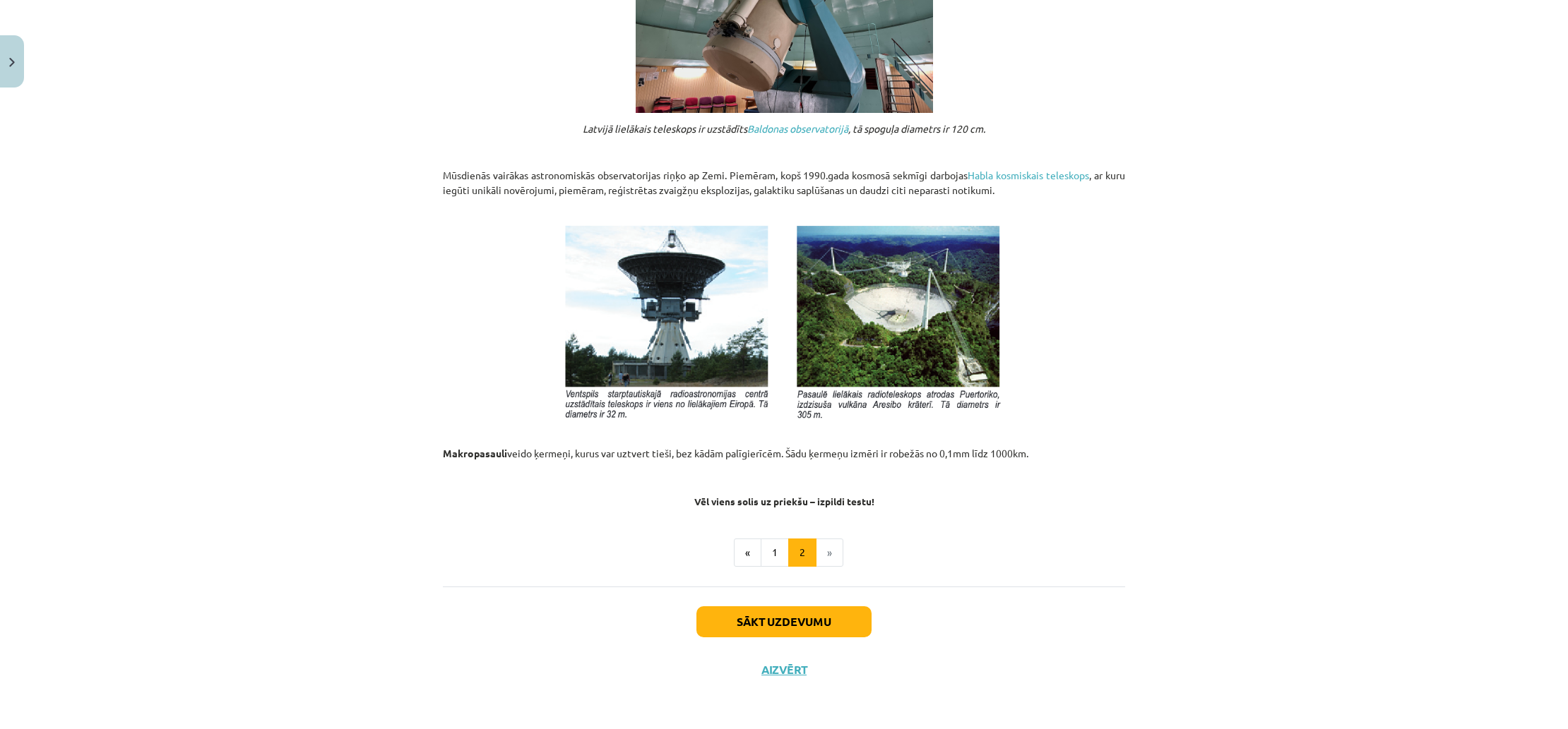
scroll to position [1349, 0]
click at [782, 555] on button "1" at bounding box center [774, 553] width 28 height 28
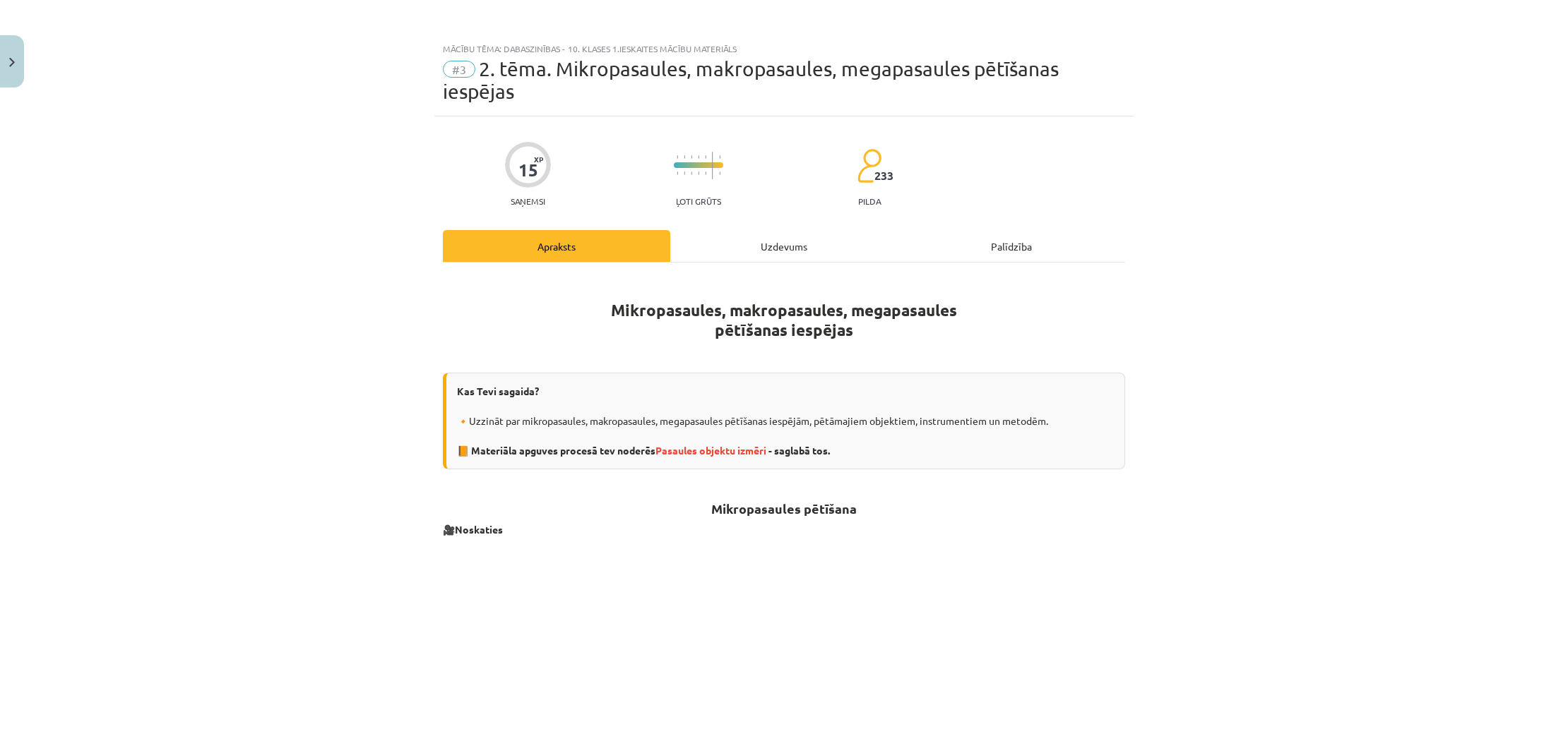
scroll to position [0, 0]
click at [781, 243] on div "Uzdevums" at bounding box center [784, 246] width 227 height 32
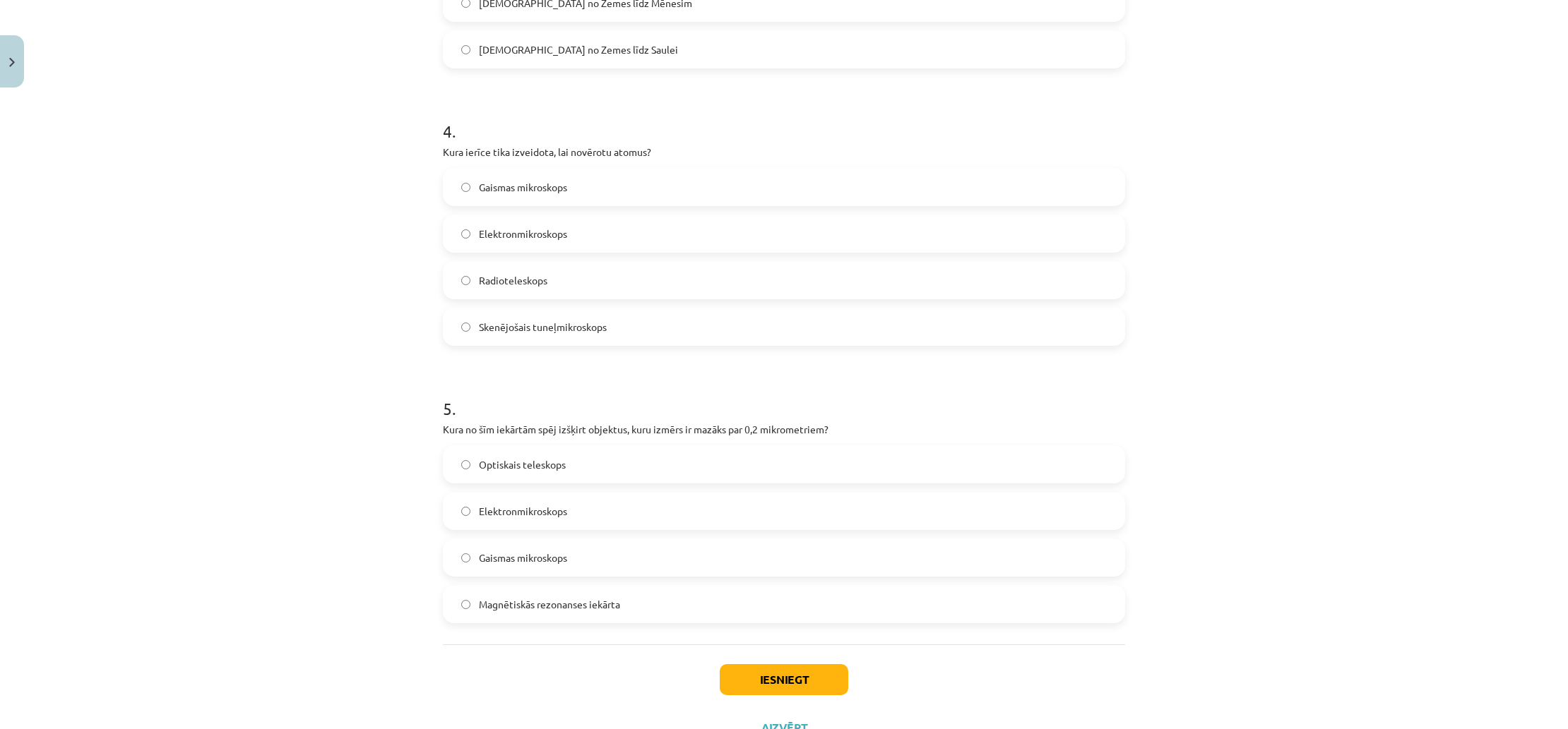
scroll to position [1043, 0]
click at [661, 507] on label "Elektronmikroskops" at bounding box center [784, 507] width 680 height 36
click at [749, 675] on button "Iesniegt" at bounding box center [784, 675] width 129 height 31
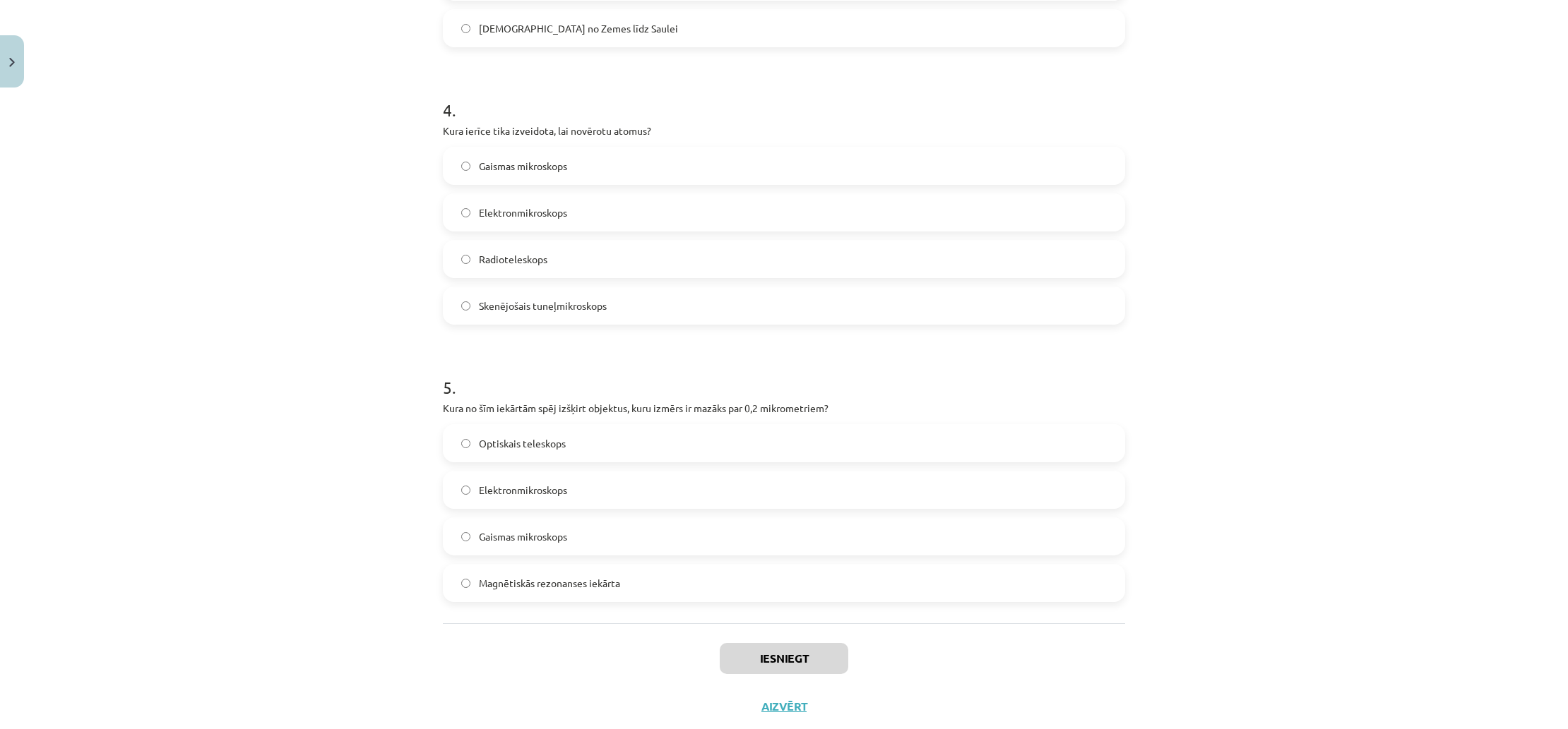
scroll to position [1059, 0]
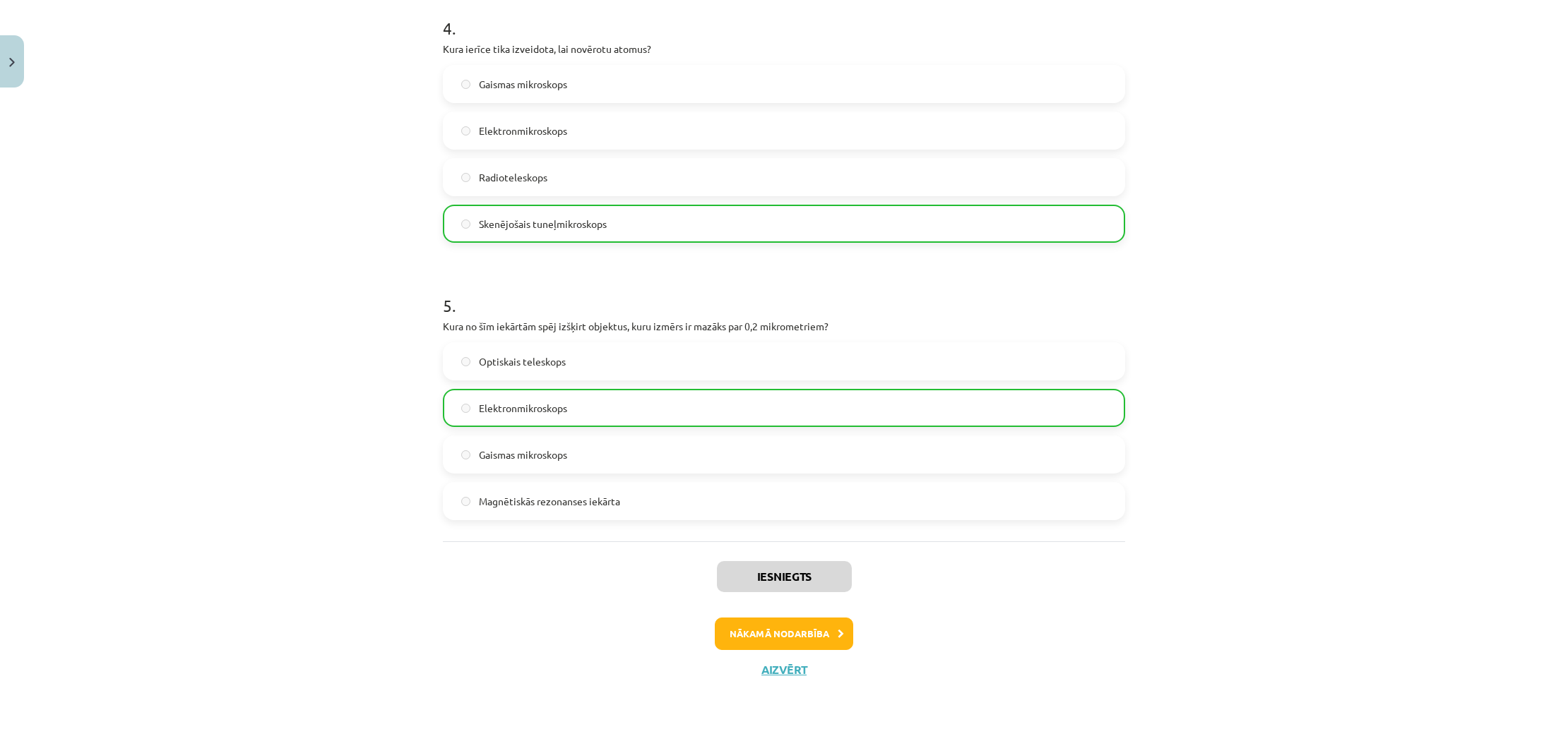
click at [799, 638] on button "Nākamā nodarbība" at bounding box center [784, 634] width 138 height 33
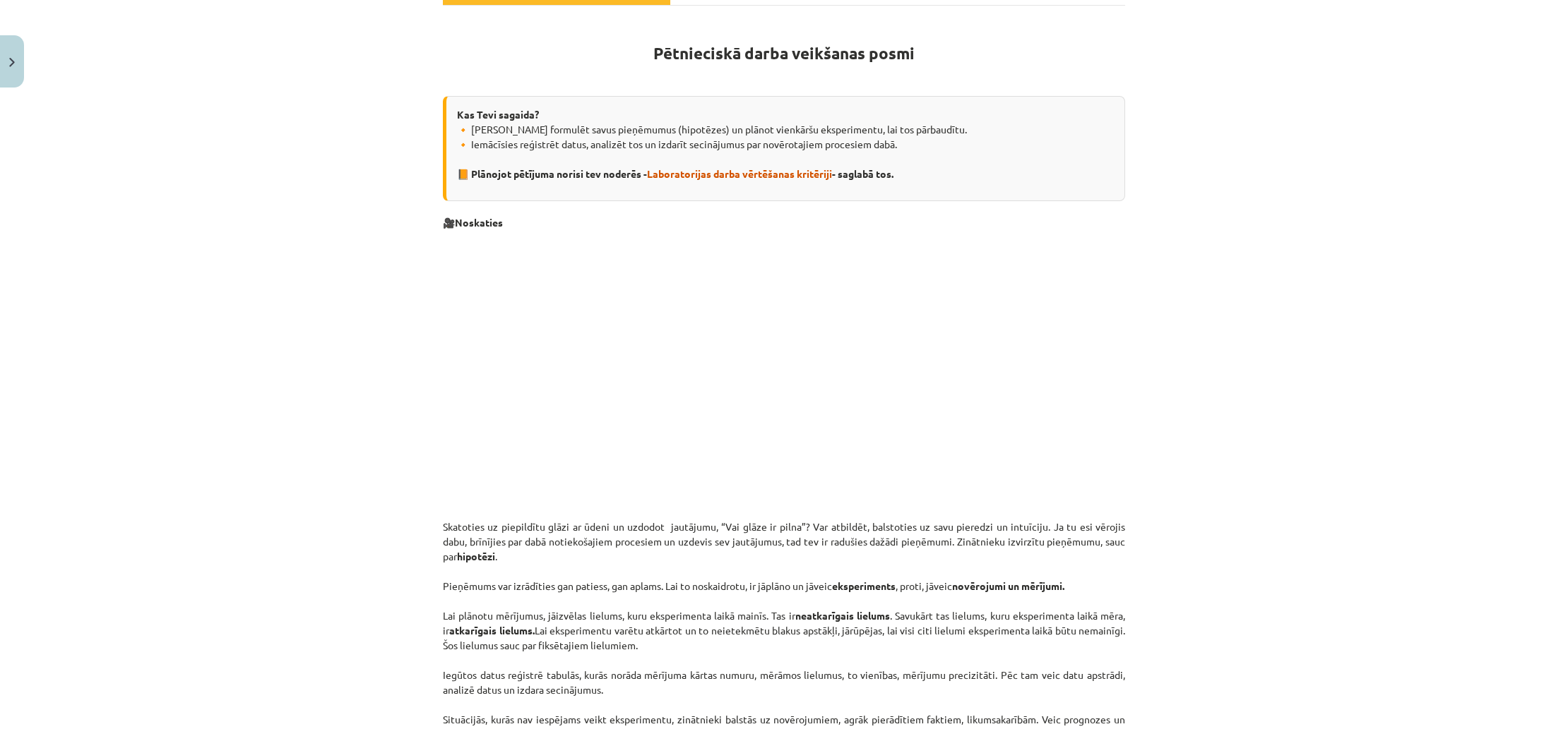
scroll to position [36, 0]
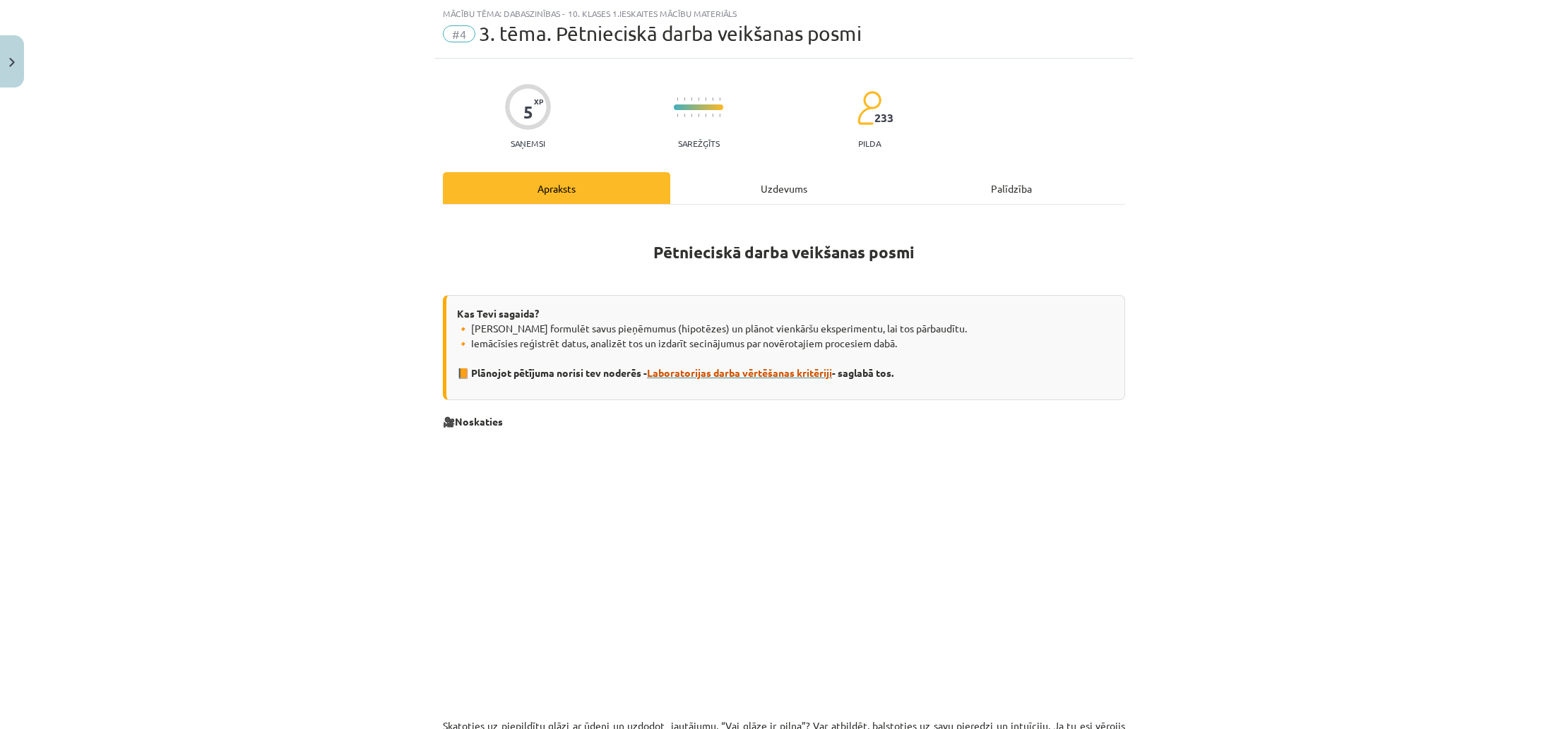
click at [781, 375] on span "Laboratorijas darba vērtēšanas kritēriji" at bounding box center [739, 372] width 185 height 12
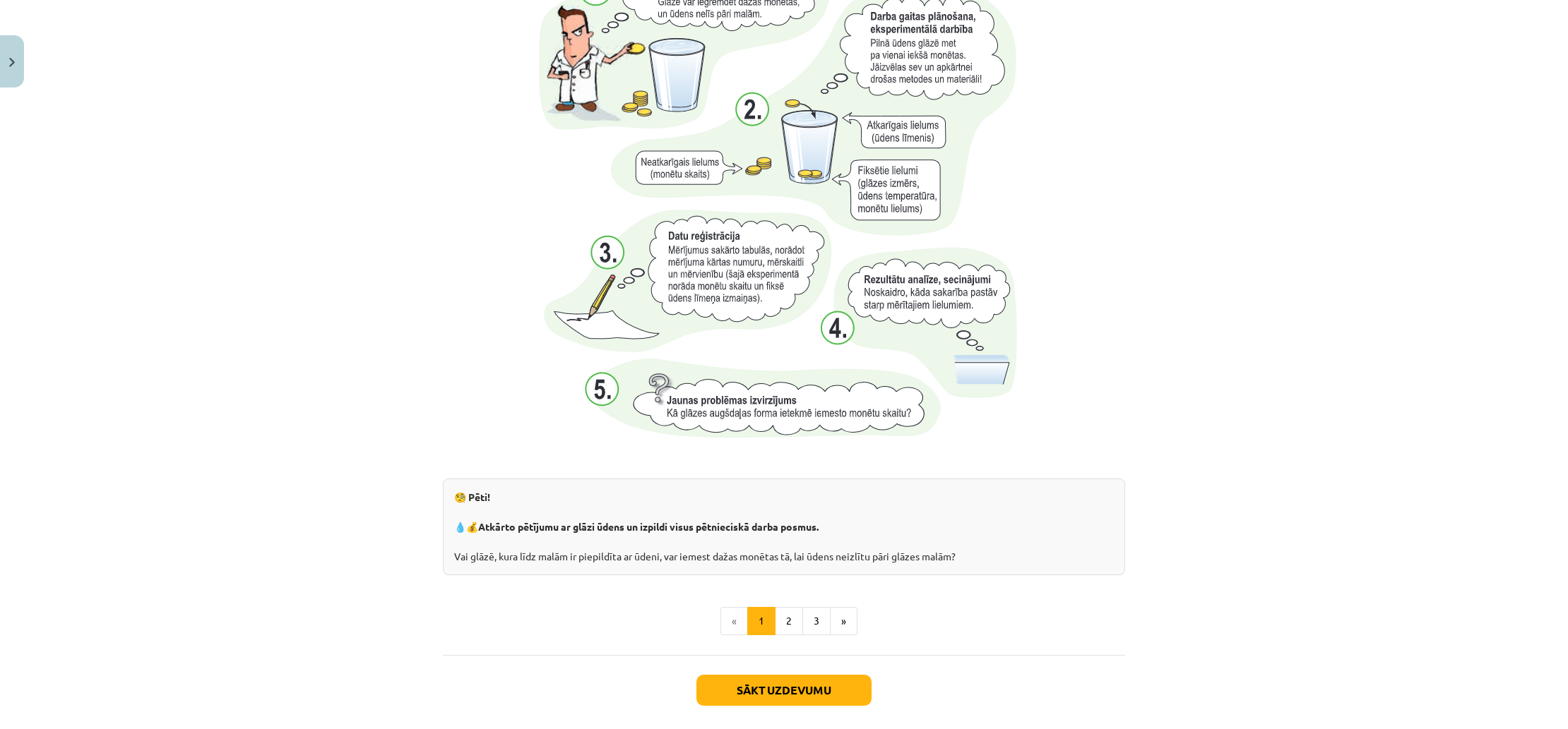
scroll to position [1236, 0]
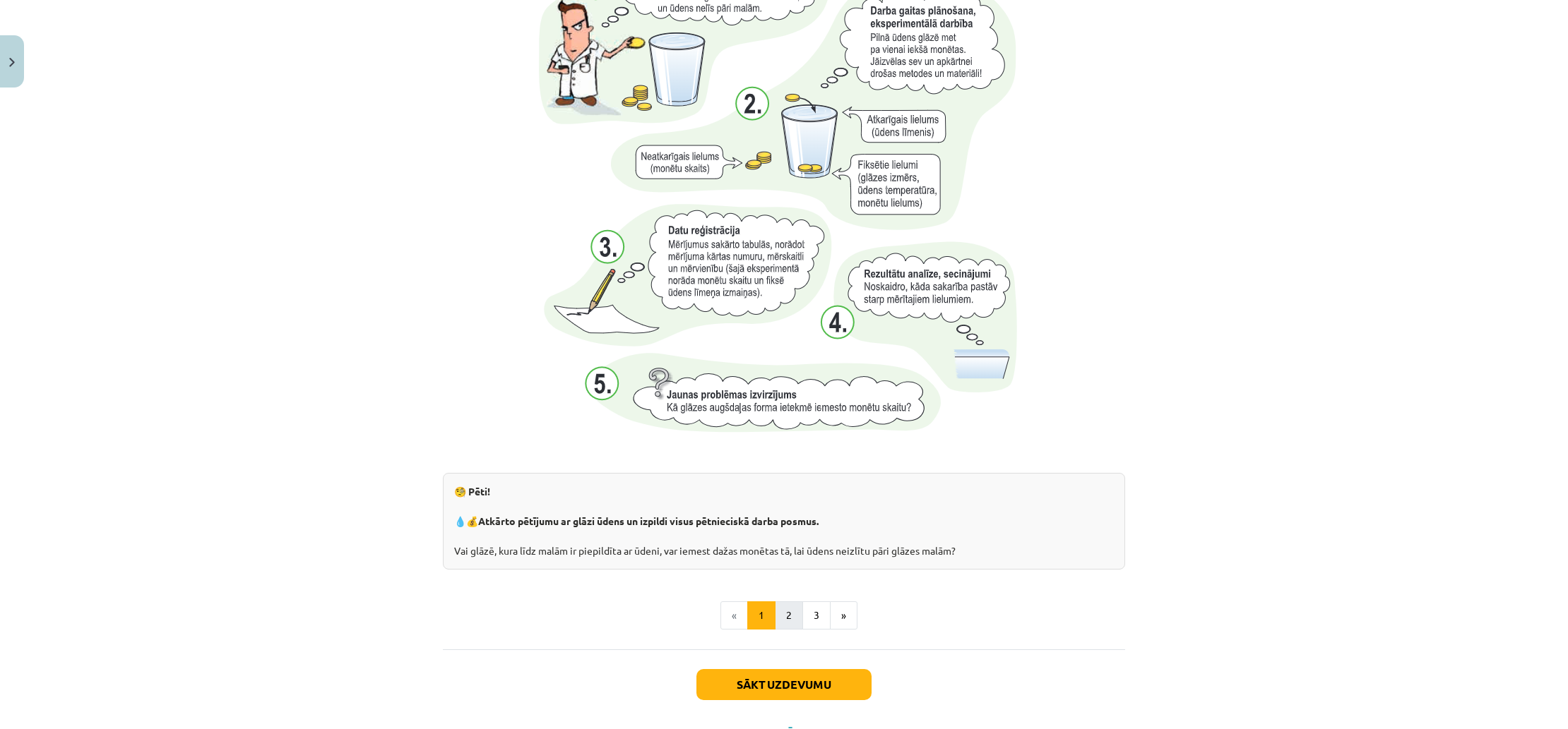
click at [794, 624] on button "2" at bounding box center [789, 616] width 28 height 28
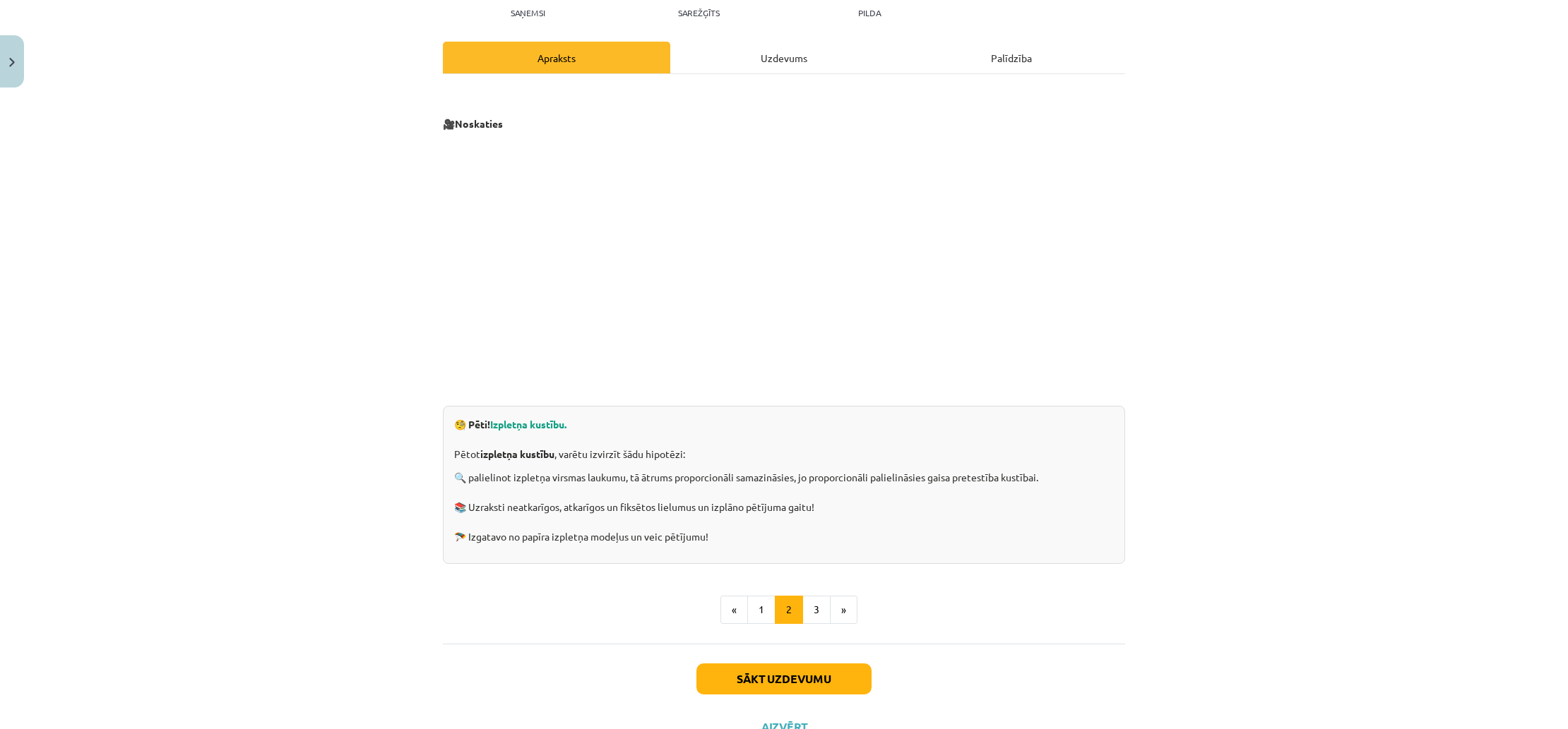
scroll to position [168, 0]
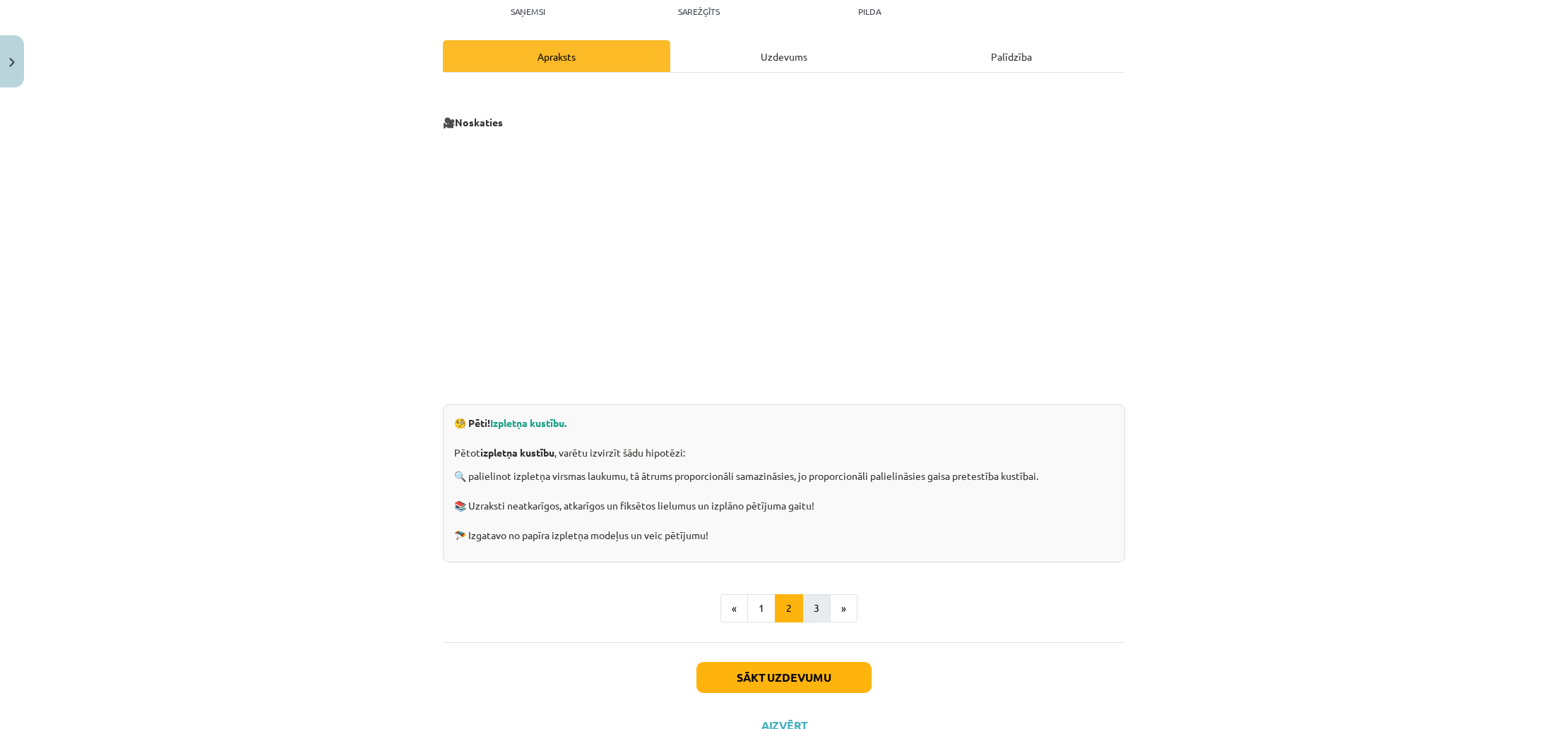
click at [816, 610] on button "3" at bounding box center [816, 608] width 28 height 28
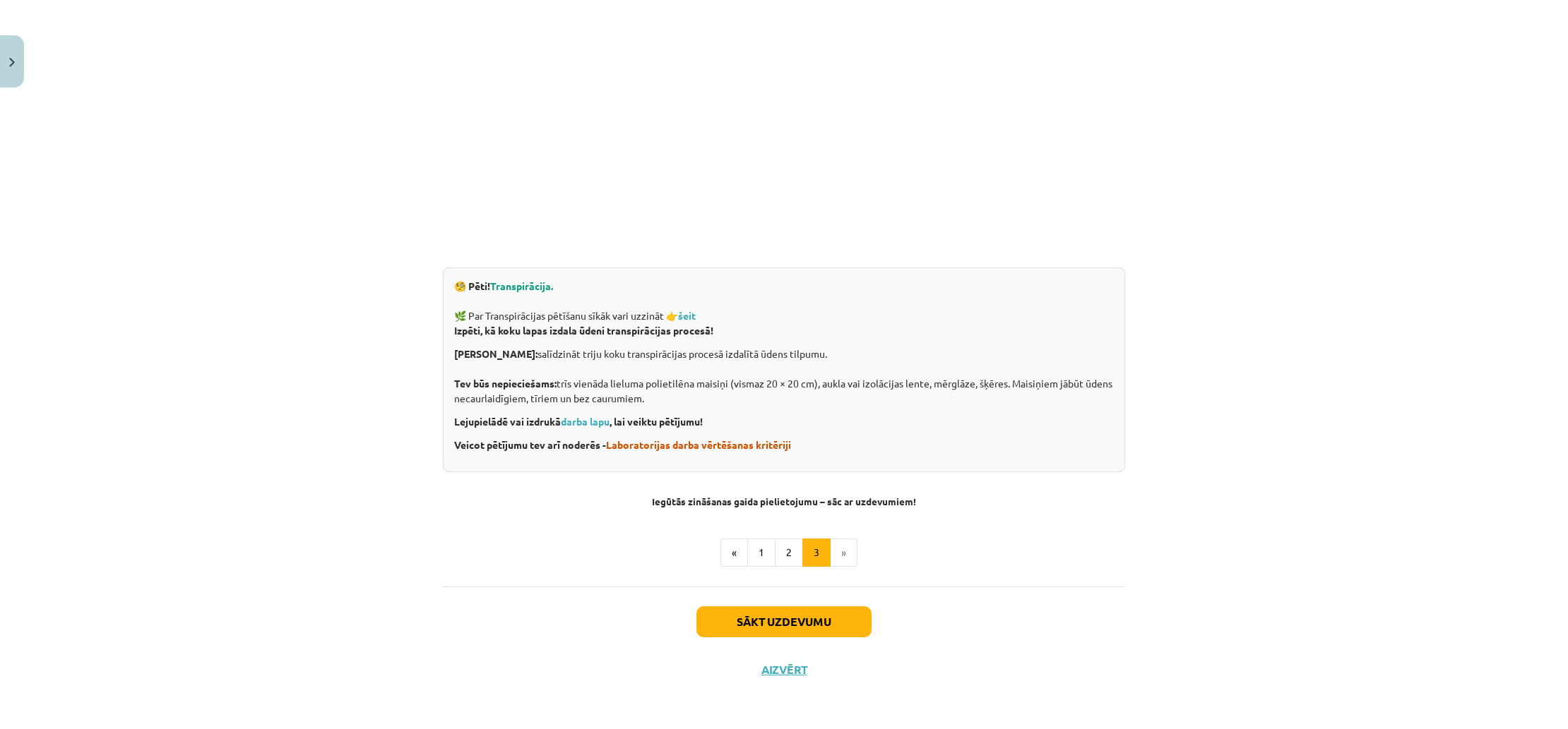
scroll to position [306, 0]
click at [854, 623] on button "Sākt uzdevumu" at bounding box center [784, 622] width 175 height 31
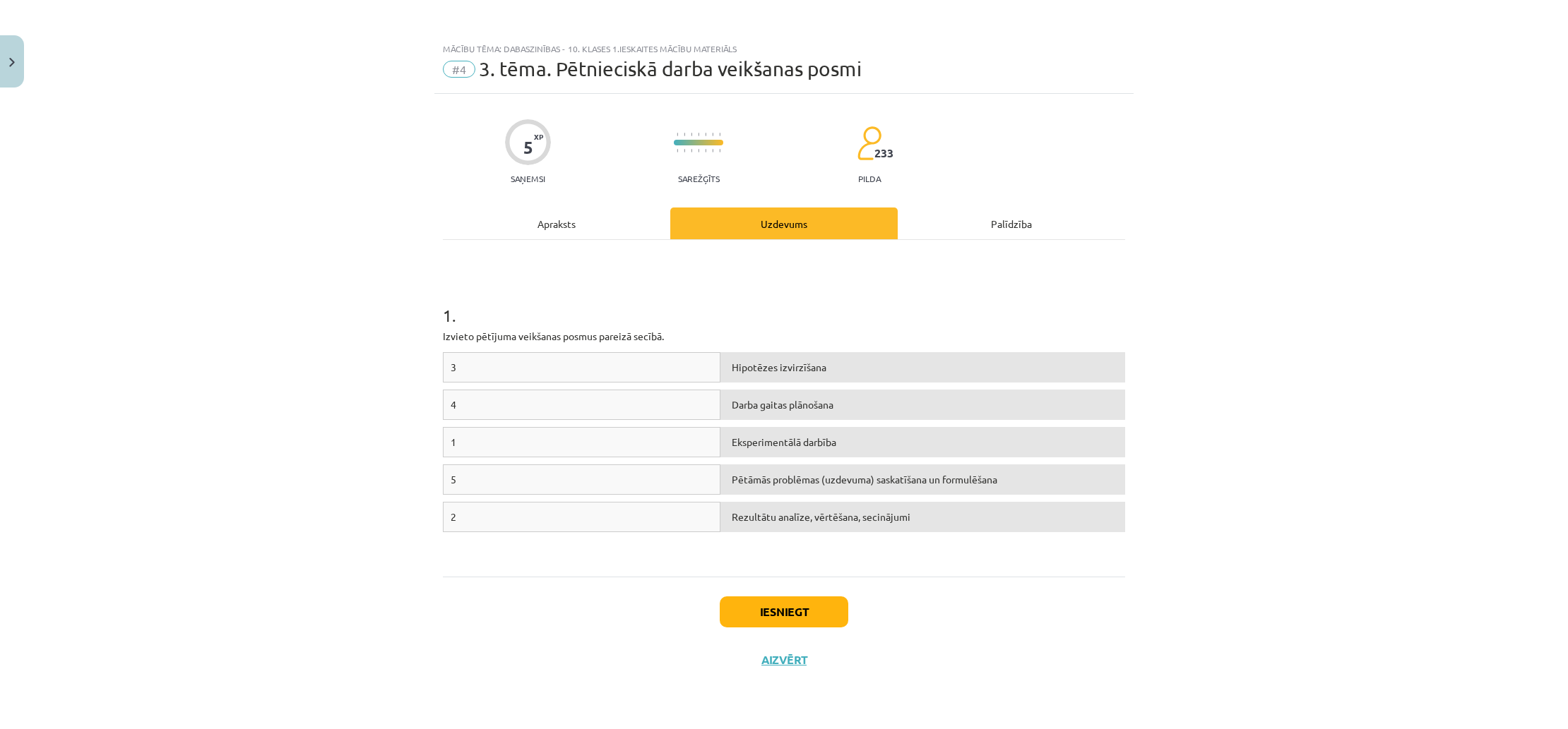
scroll to position [0, 0]
click at [656, 444] on div "1" at bounding box center [582, 442] width 278 height 30
drag, startPoint x: 472, startPoint y: 443, endPoint x: 664, endPoint y: 459, distance: 192.7
click at [660, 458] on div "1 Eksperimentālā darbība" at bounding box center [784, 446] width 682 height 37
click at [815, 614] on button "Iesniegt" at bounding box center [784, 612] width 129 height 31
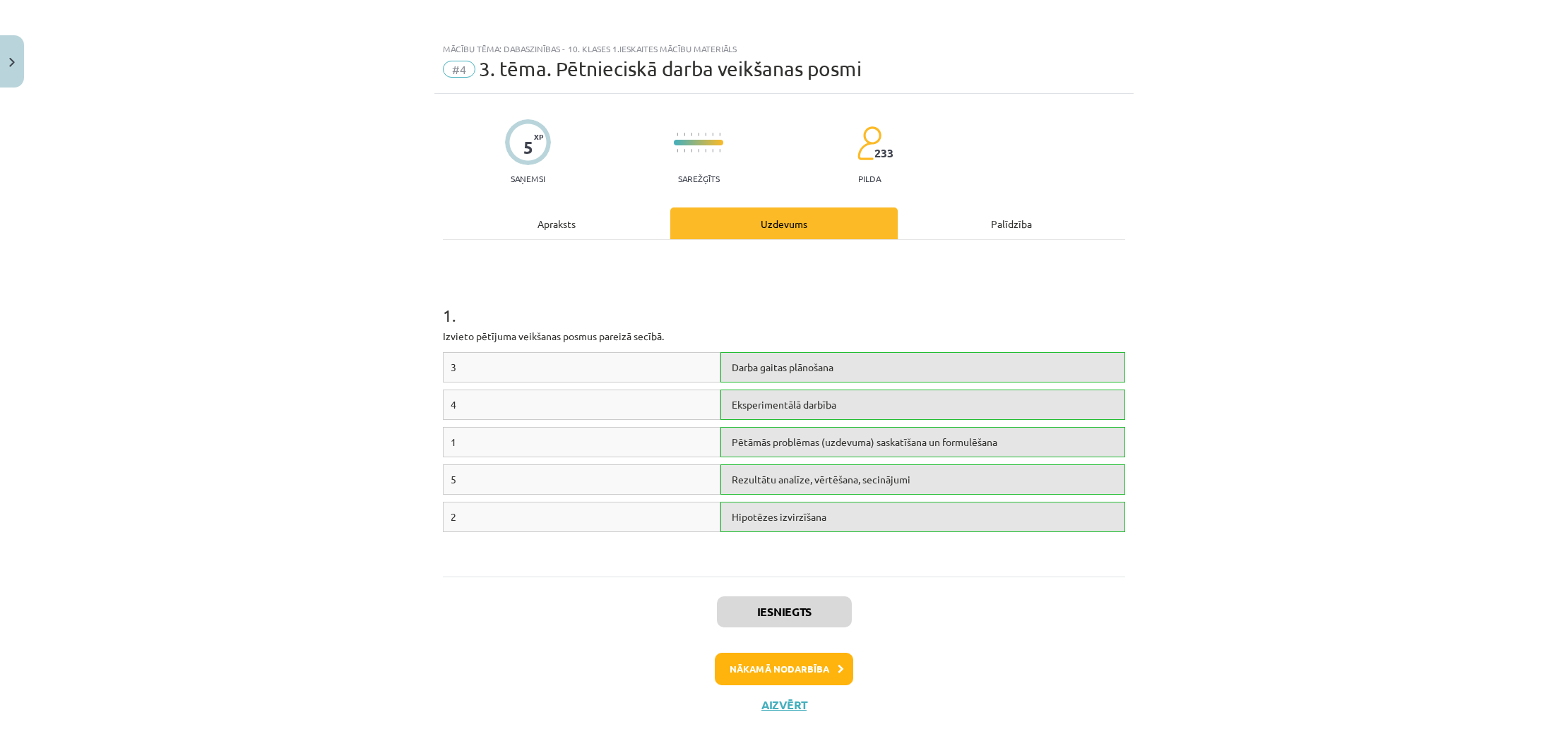
click at [816, 681] on button "Nākamā nodarbība" at bounding box center [784, 669] width 138 height 33
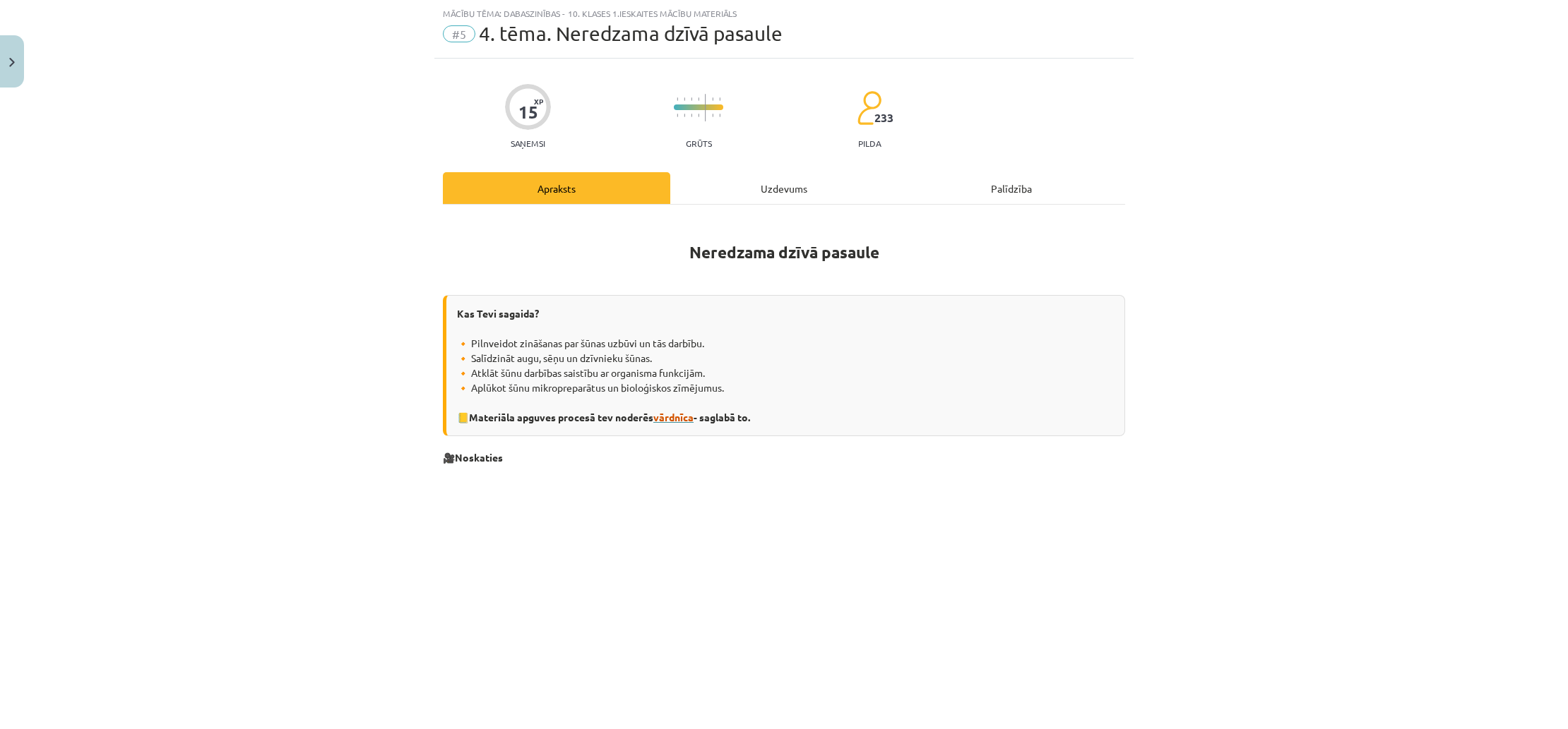
click at [678, 416] on span "vārdnīca" at bounding box center [673, 417] width 40 height 12
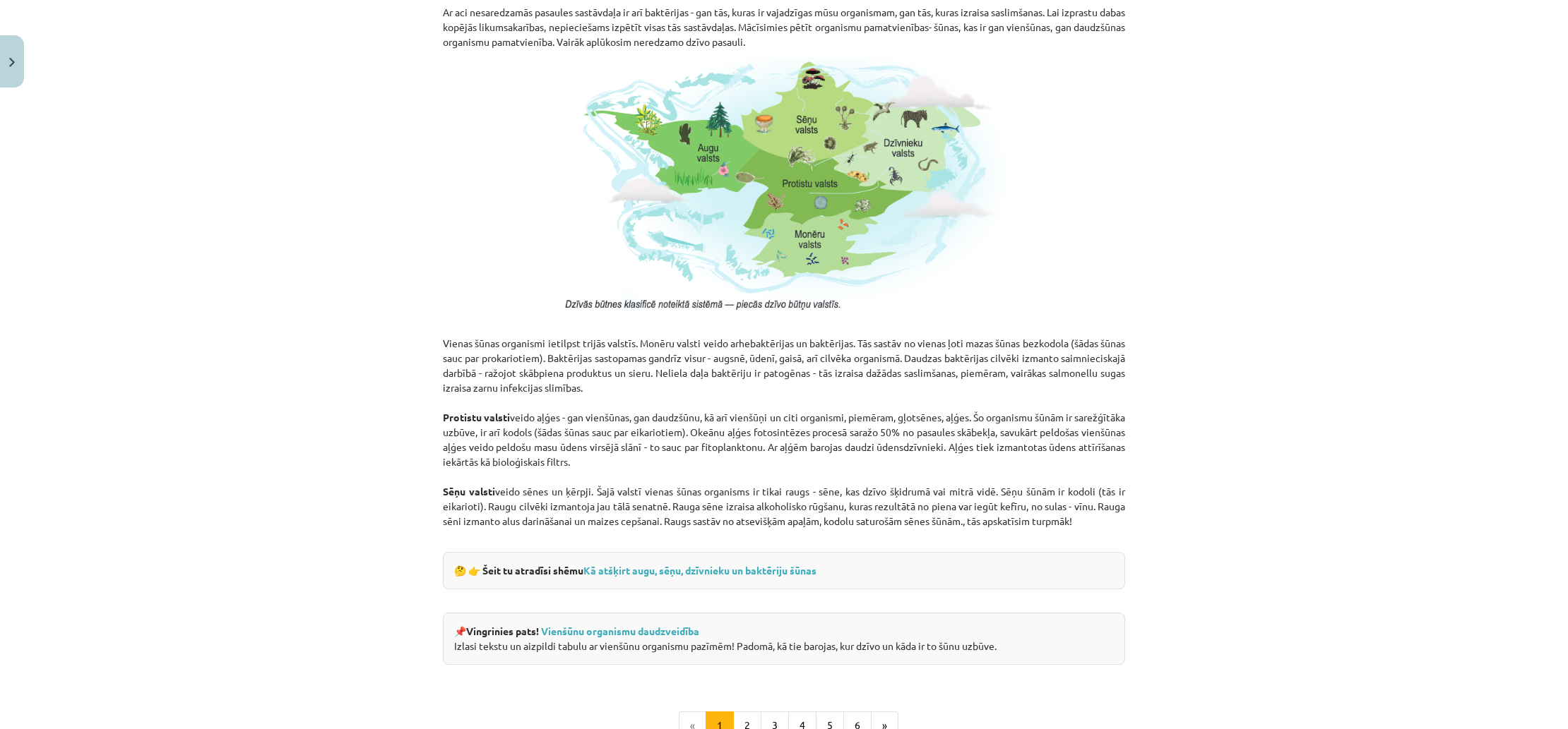
scroll to position [941, 0]
click at [646, 576] on link "Kā atšķirt augu, sēņu, dzīvnieku un baktēriju šūnas" at bounding box center [700, 572] width 233 height 12
click at [644, 634] on link "Vienšūnu organismu daudzveidība" at bounding box center [620, 632] width 158 height 12
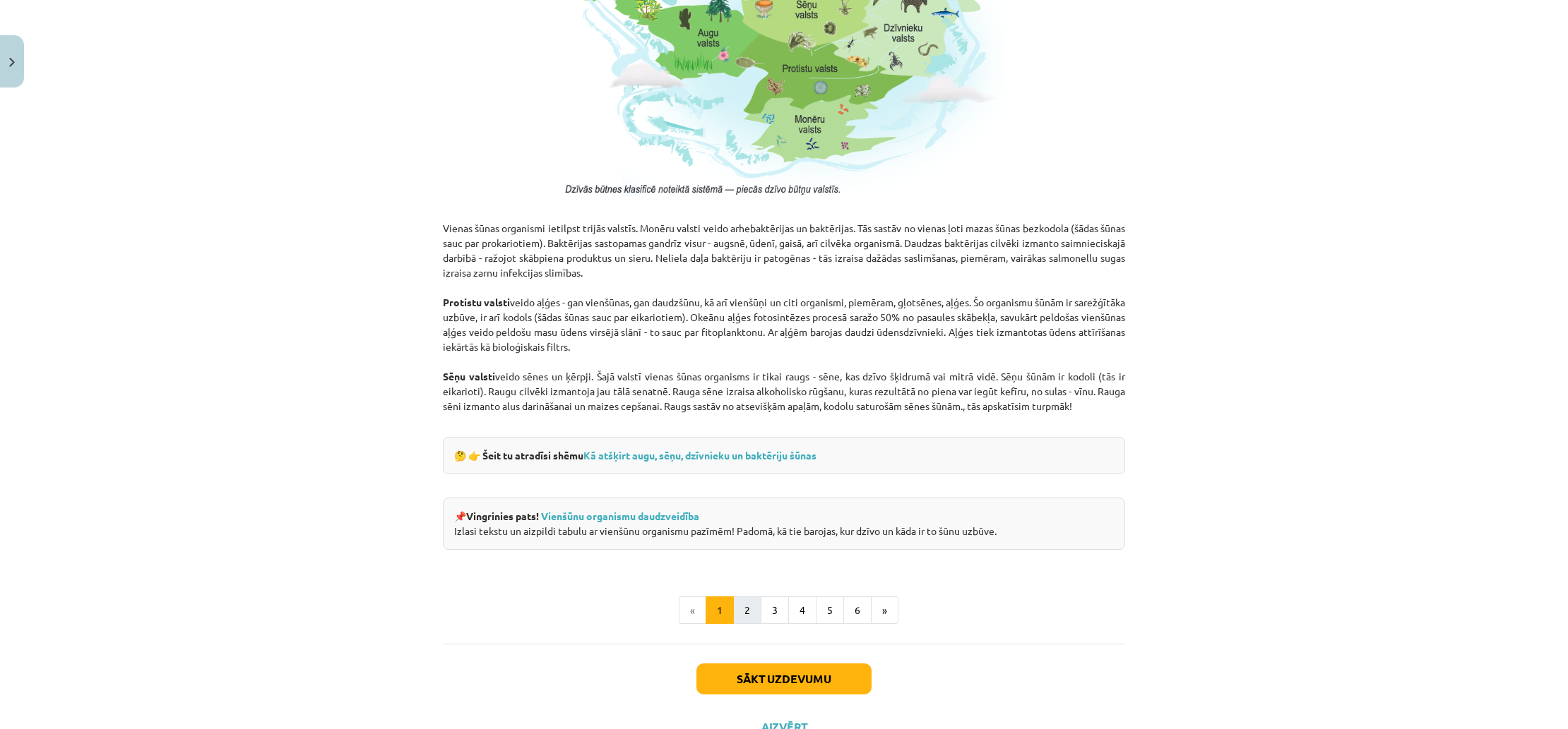
click at [749, 617] on button "2" at bounding box center [747, 610] width 28 height 28
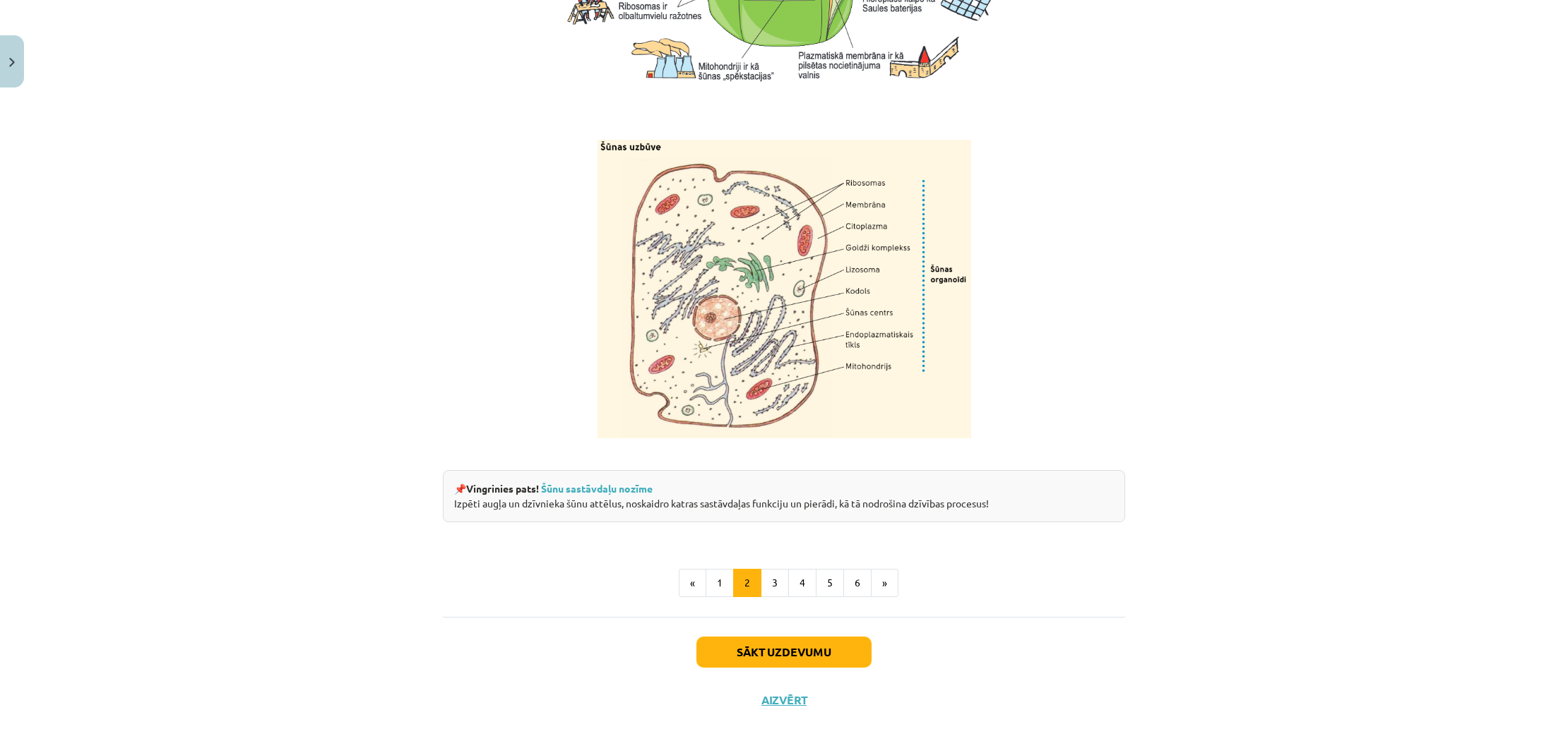
scroll to position [1485, 0]
click at [781, 596] on button "3" at bounding box center [774, 582] width 28 height 28
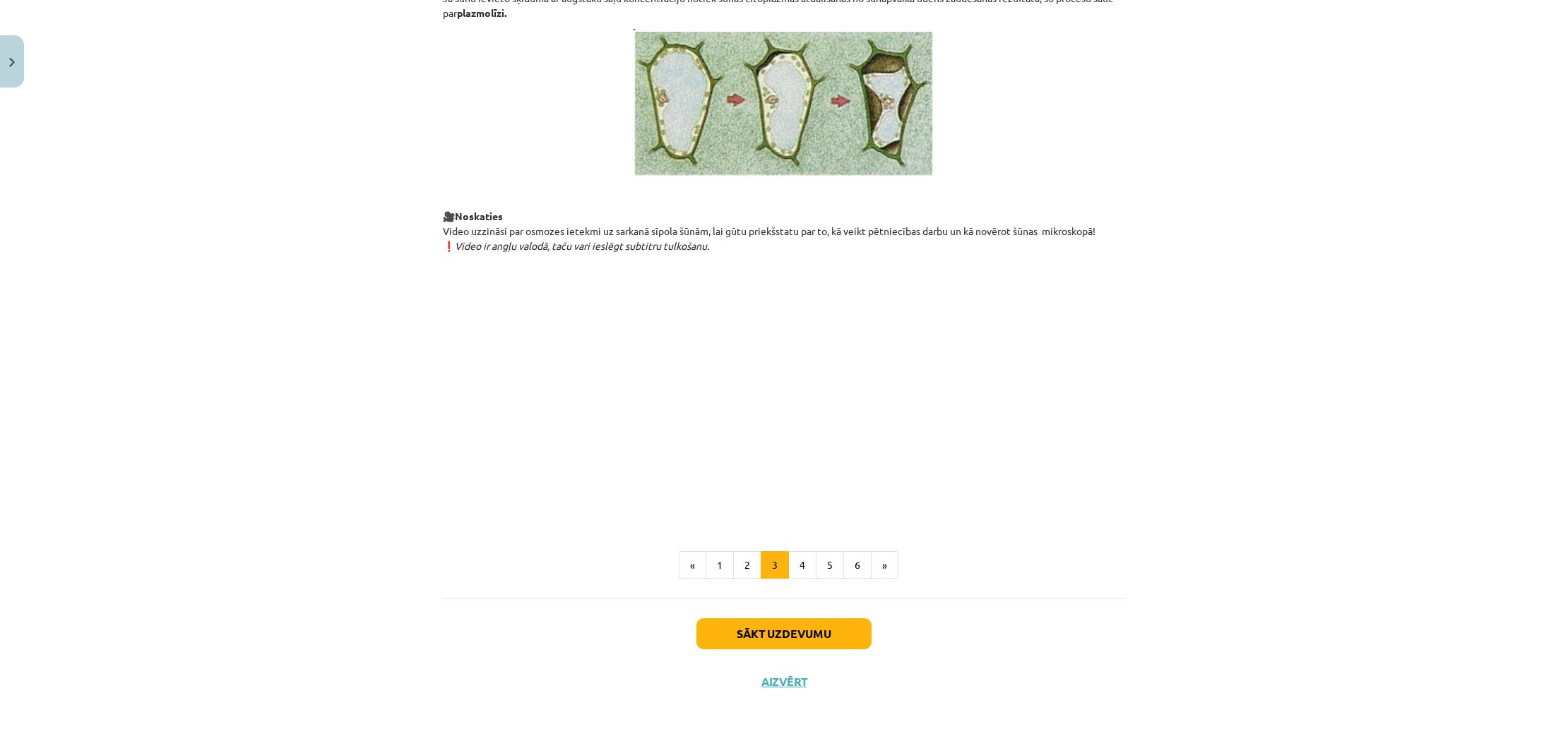
scroll to position [1407, 0]
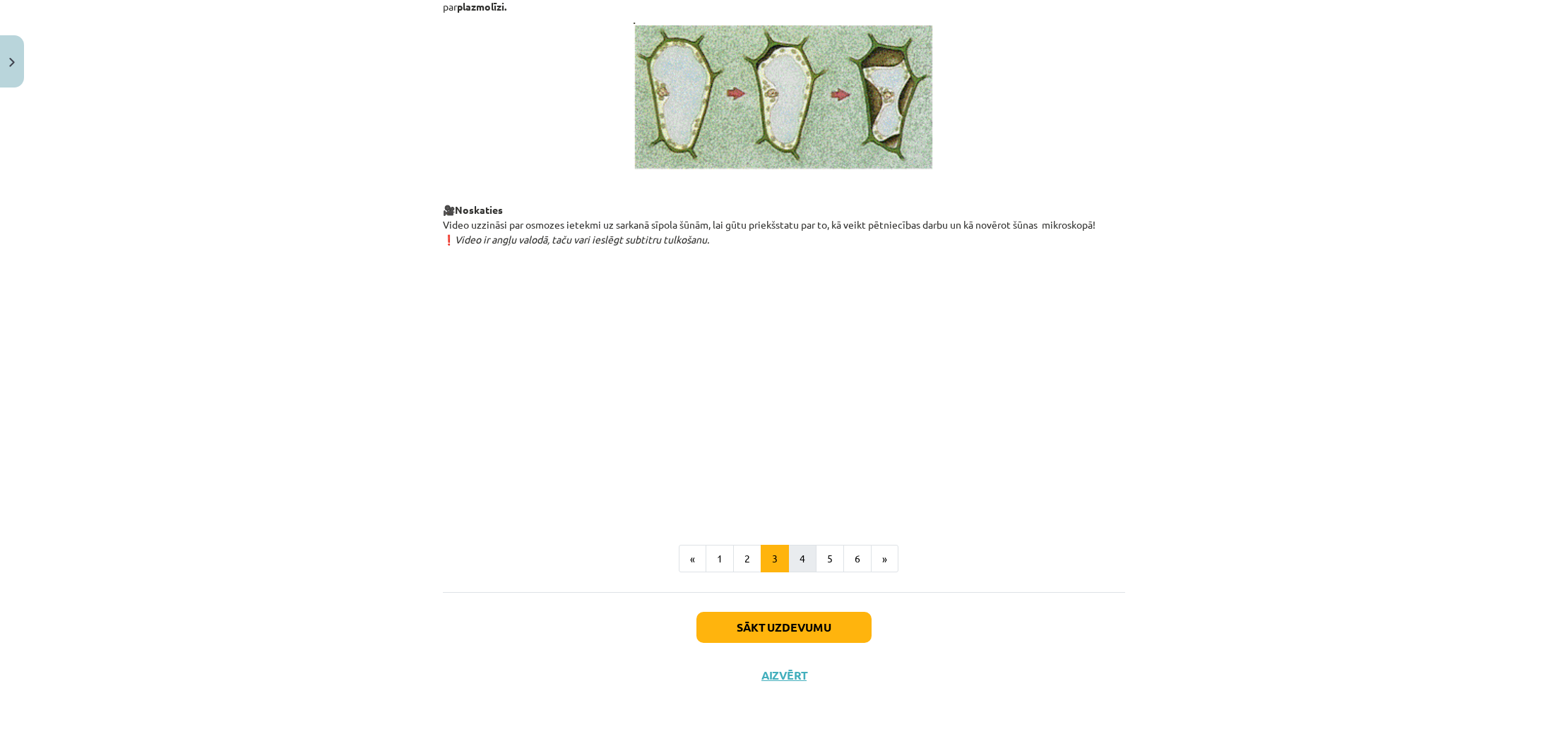
click at [798, 573] on button "4" at bounding box center [802, 559] width 28 height 28
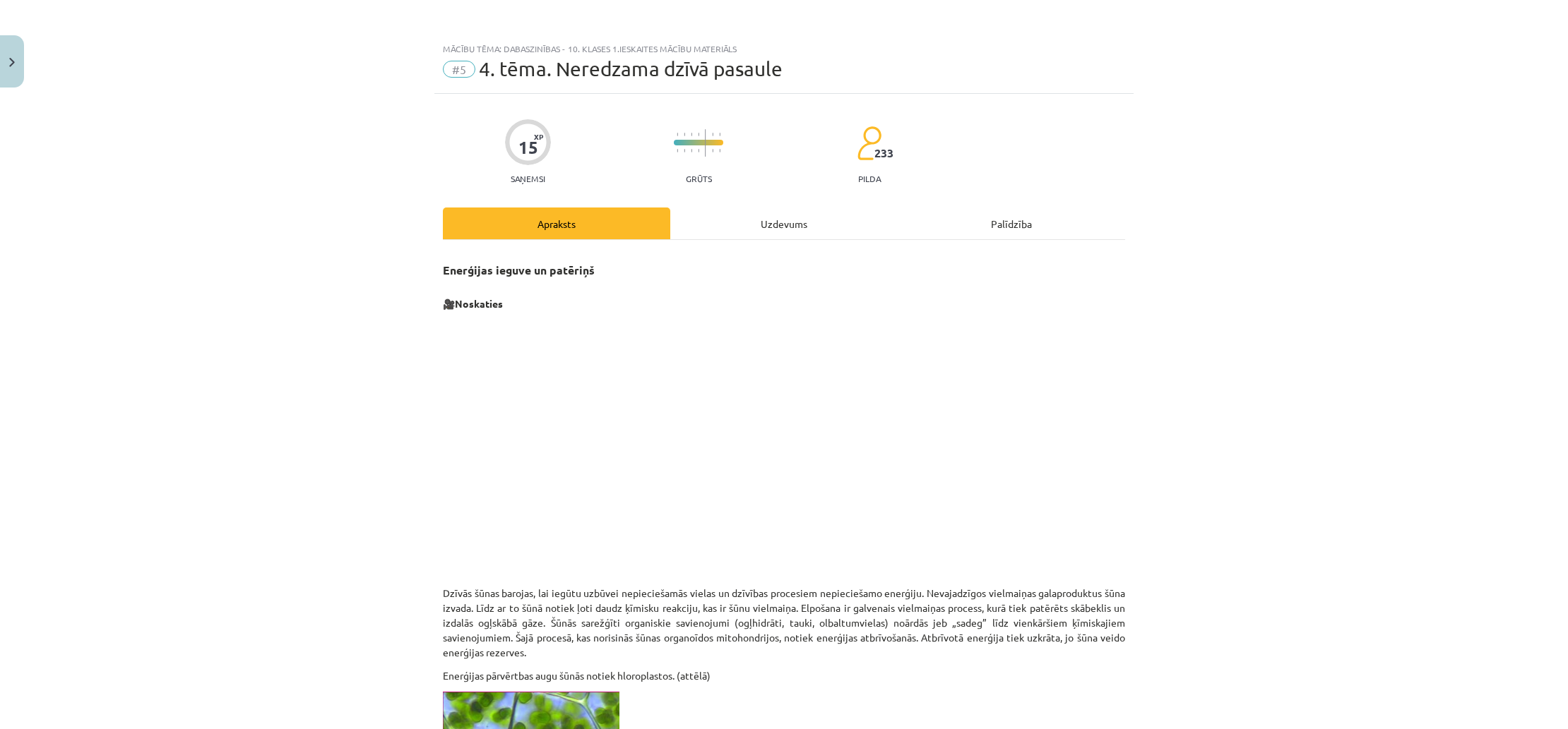
scroll to position [0, 0]
click at [353, 364] on div "Mācību tēma: Dabaszinības - 10. klases 1.ieskaites mācību materiāls #5 4. tēma.…" at bounding box center [784, 364] width 1568 height 729
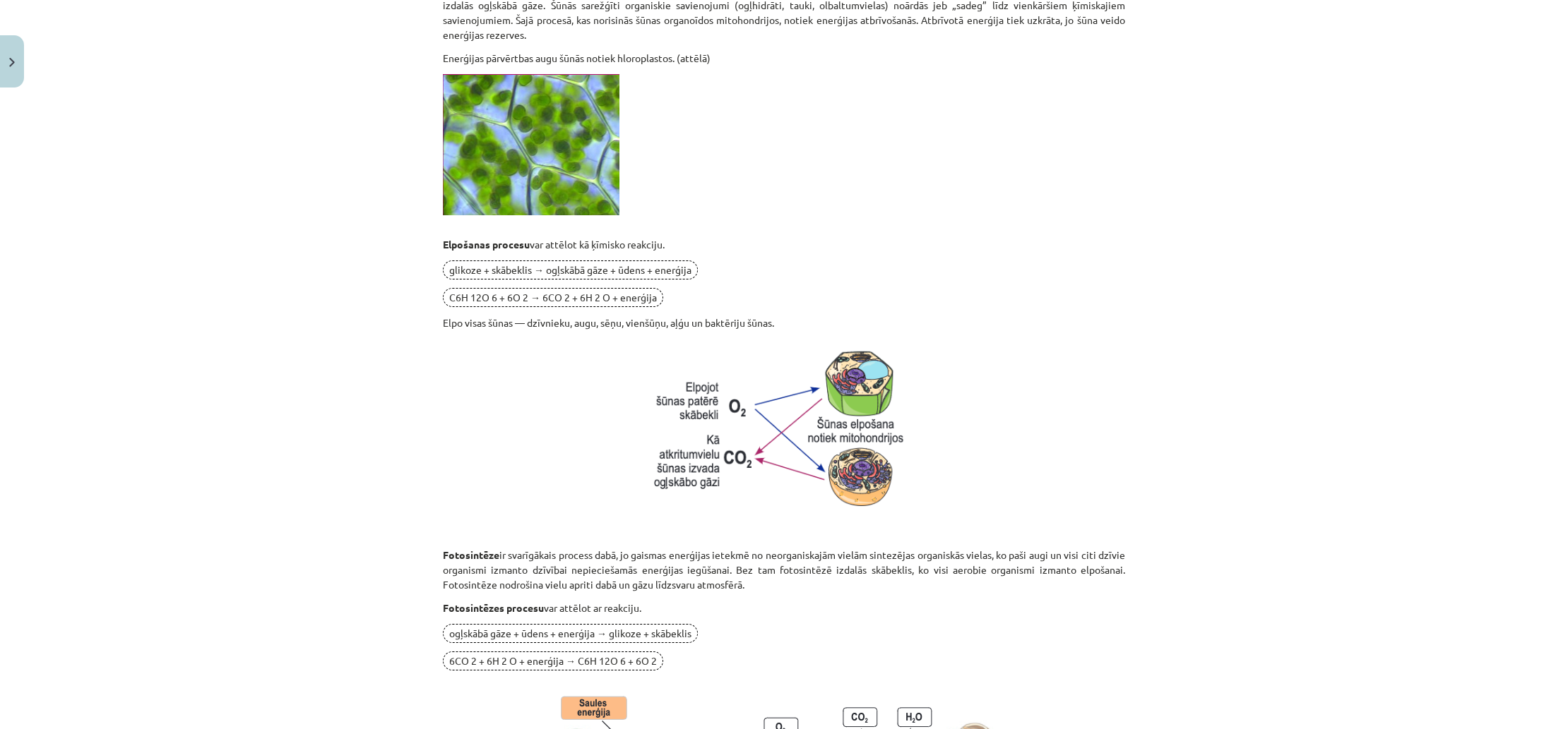
scroll to position [619, 0]
click at [334, 364] on div "Mācību tēma: Dabaszinības - 10. klases 1.ieskaites mācību materiāls #5 4. tēma.…" at bounding box center [784, 364] width 1568 height 729
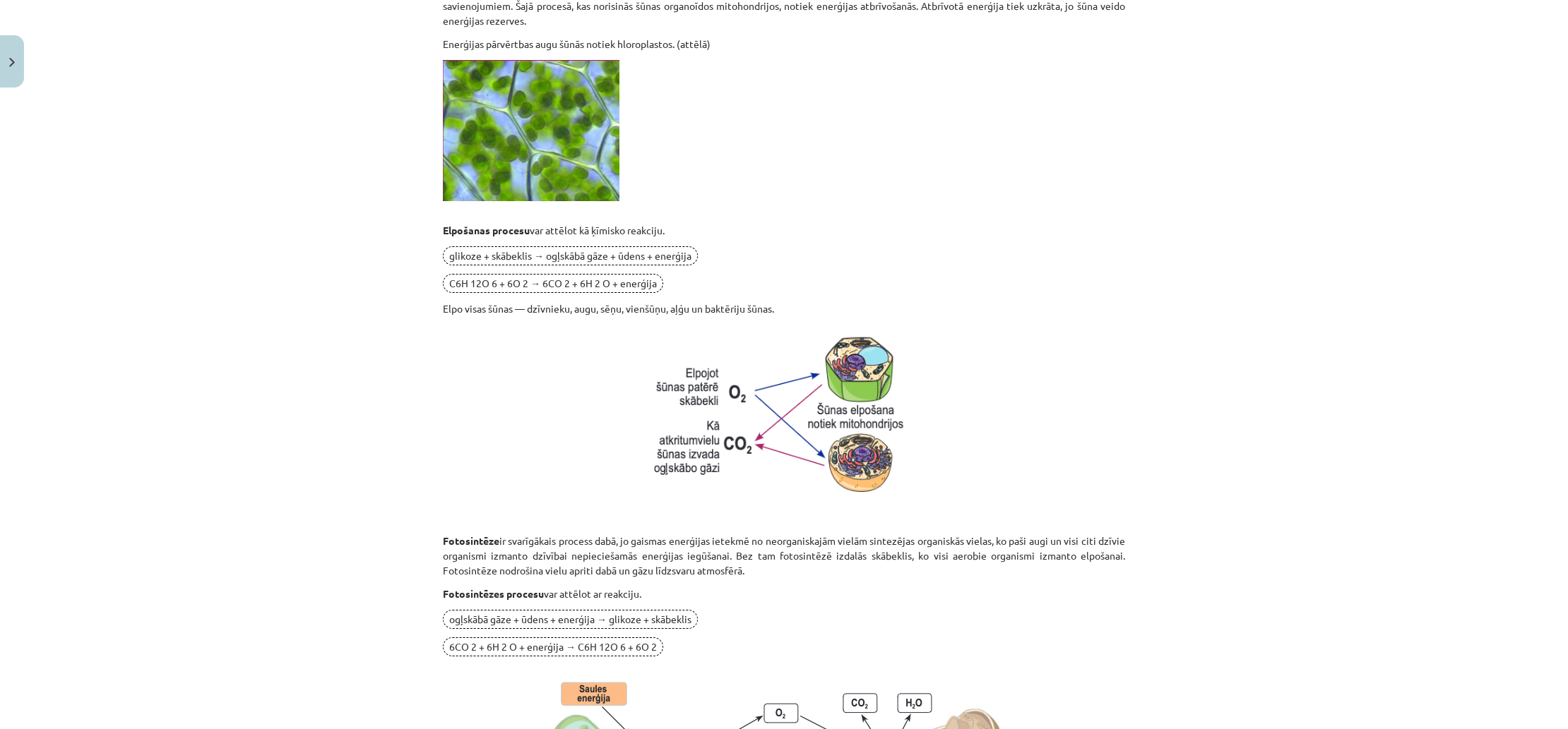
scroll to position [634, 0]
click at [334, 364] on div "Mācību tēma: Dabaszinības - 10. klases 1.ieskaites mācību materiāls #5 4. tēma.…" at bounding box center [784, 364] width 1568 height 729
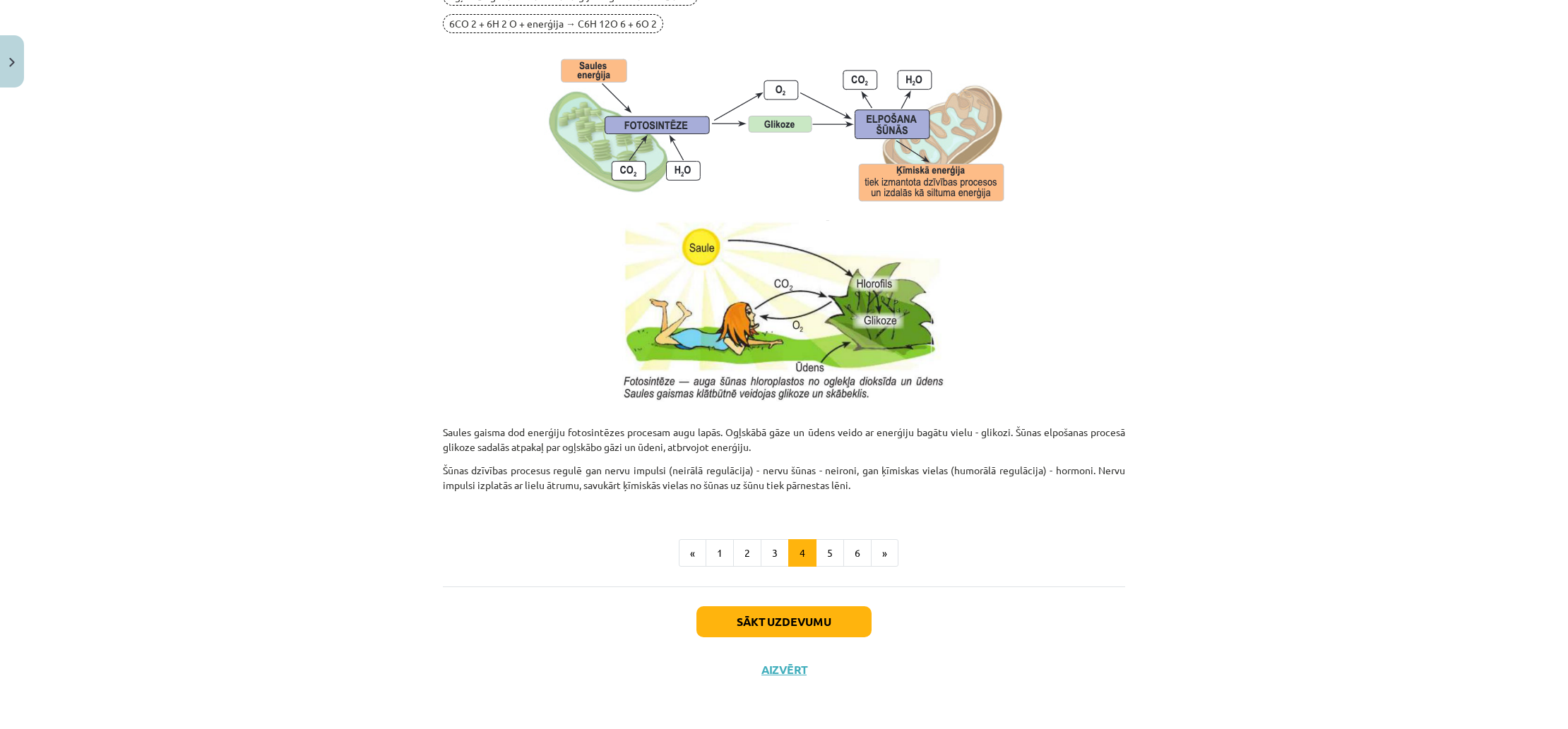
scroll to position [1256, 0]
click at [840, 553] on button "5" at bounding box center [829, 553] width 28 height 28
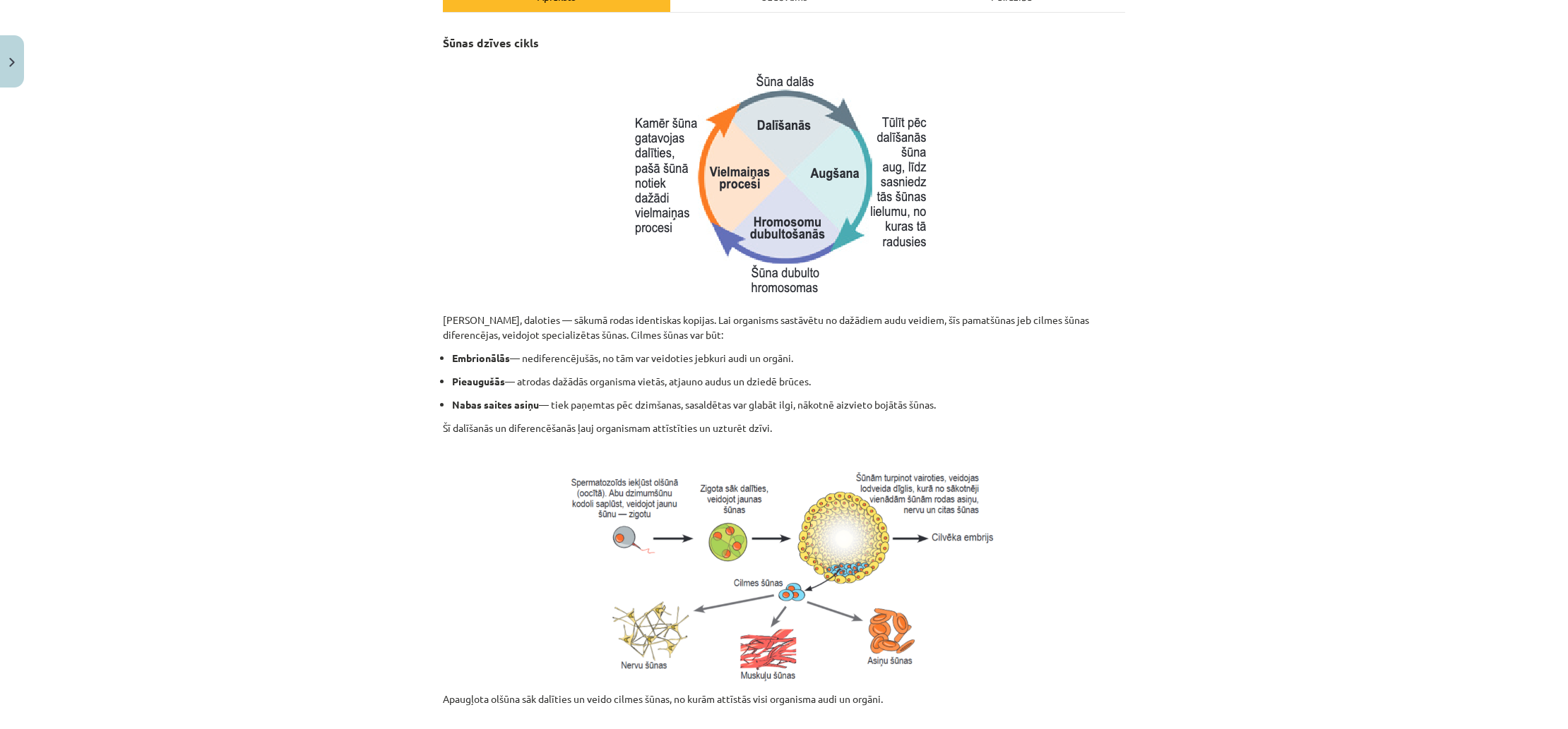
scroll to position [289, 0]
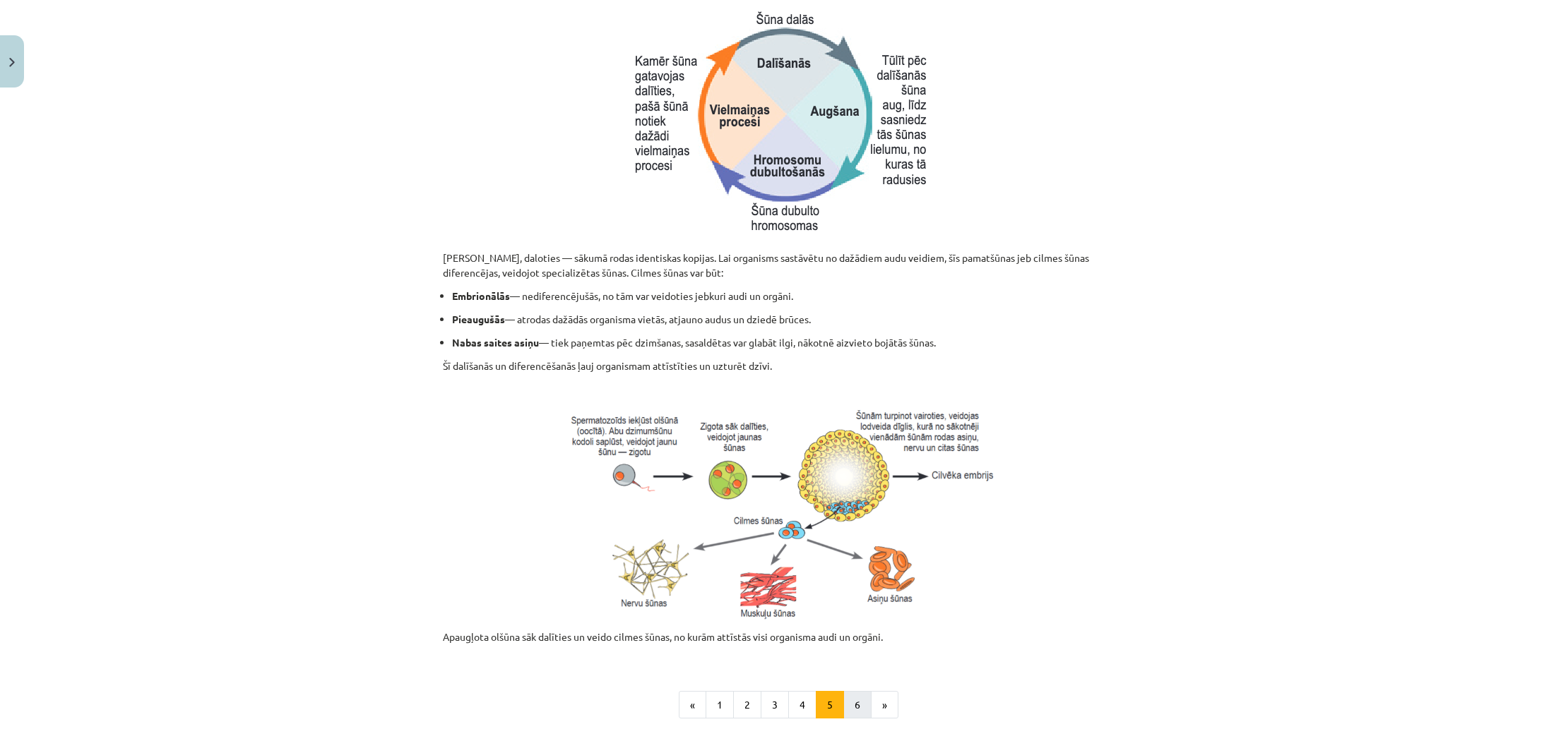
click at [860, 697] on button "6" at bounding box center [857, 705] width 28 height 28
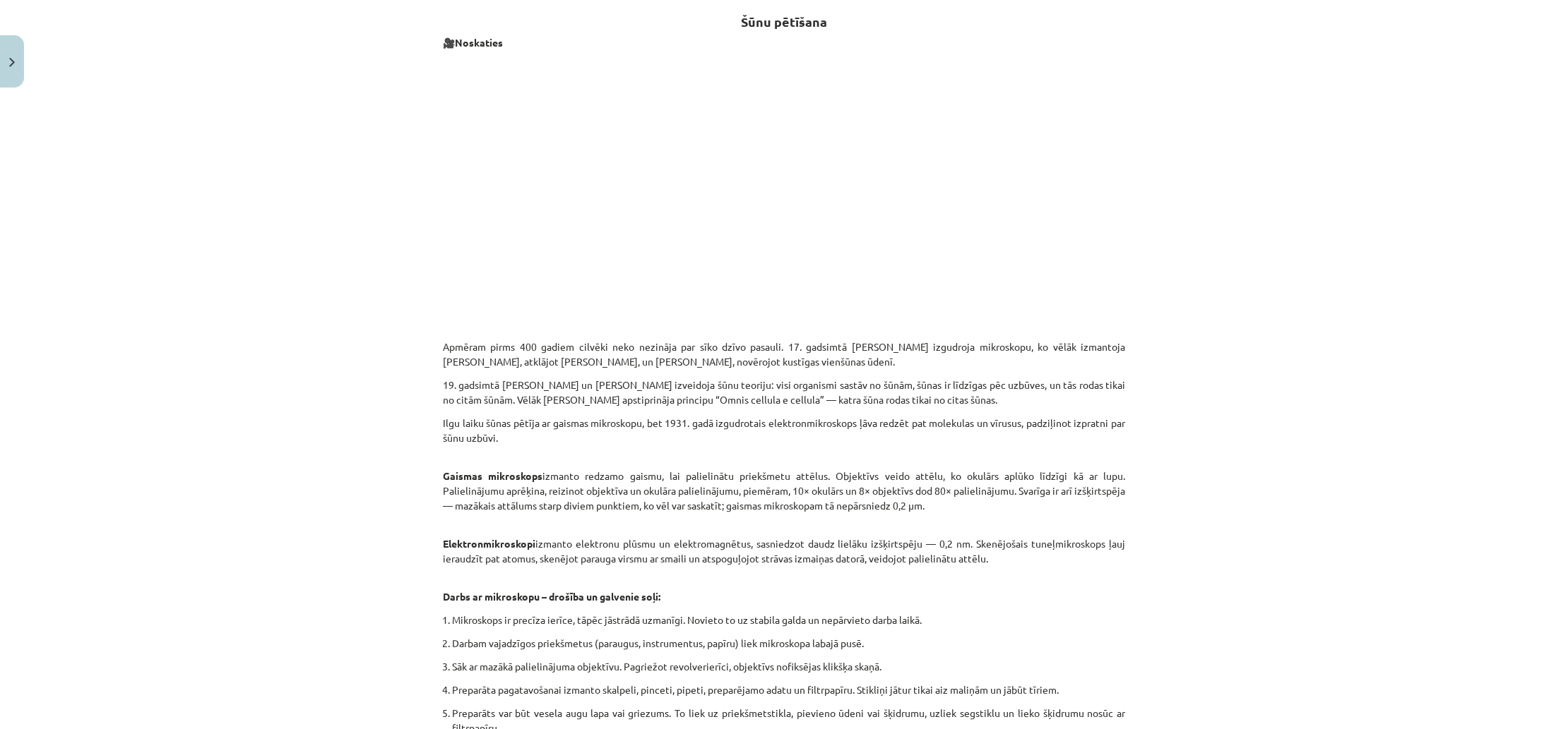
scroll to position [254, 0]
click at [524, 441] on p "Ilgu laiku šūnas pētīja ar gaismas mikroskopu, bet 1931. gadā izgudrotais elekt…" at bounding box center [784, 441] width 682 height 44
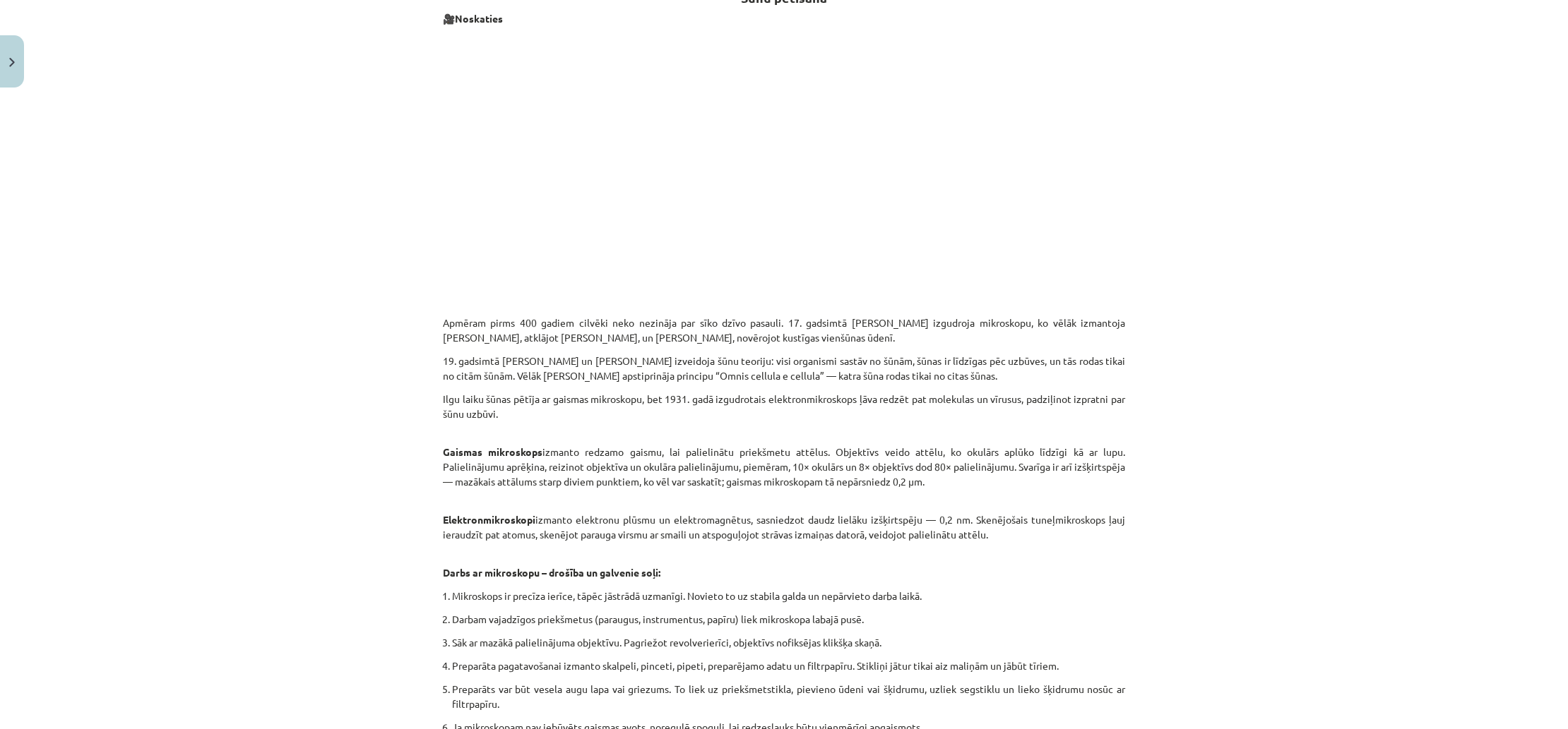
scroll to position [0, 0]
